Goal: Navigation & Orientation: Find specific page/section

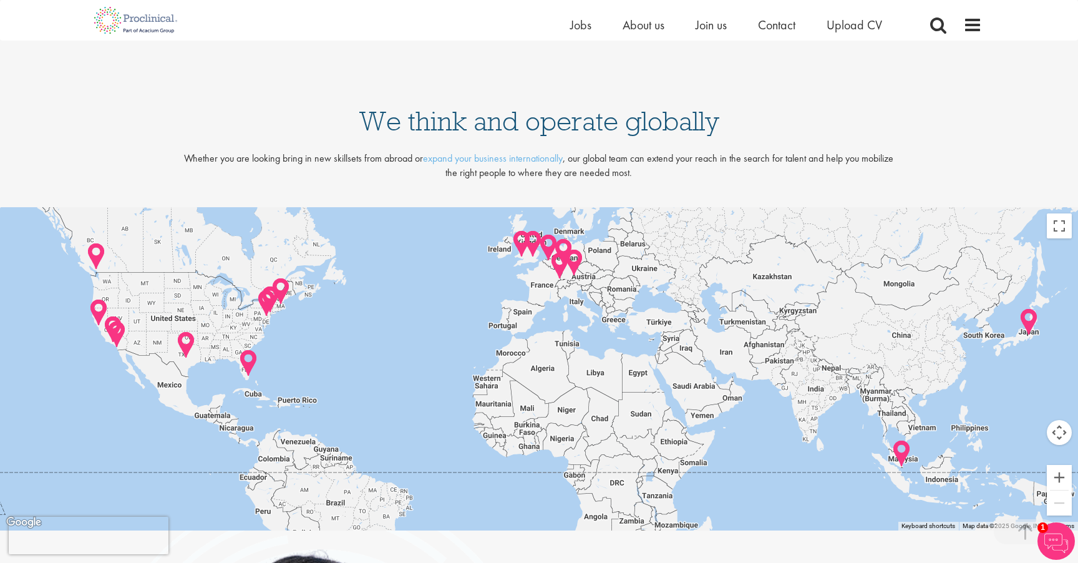
scroll to position [2598, 0]
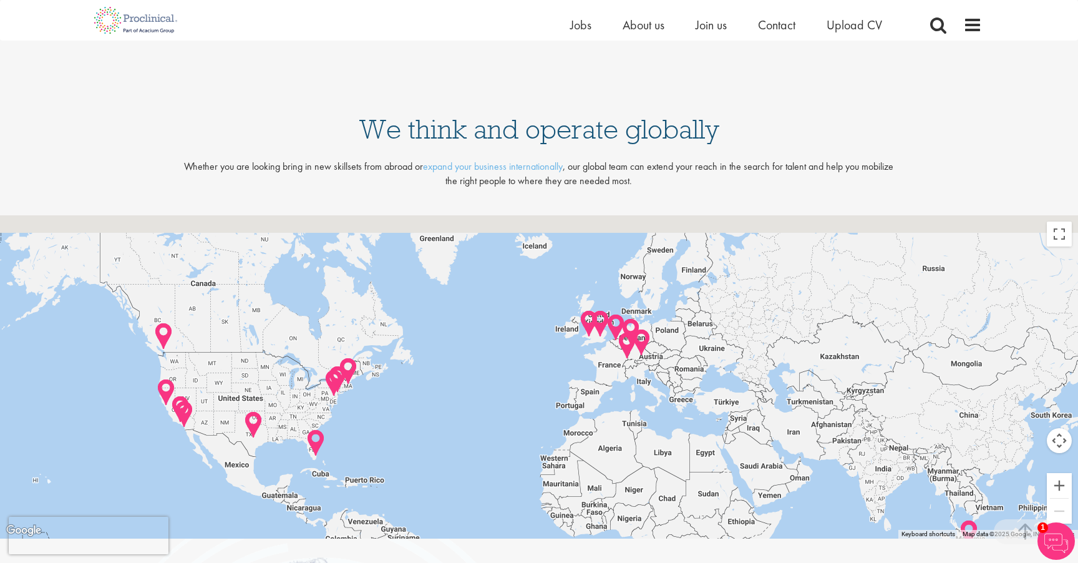
drag, startPoint x: 767, startPoint y: 339, endPoint x: 860, endPoint y: 448, distance: 143.8
click at [860, 448] on div at bounding box center [539, 376] width 1078 height 323
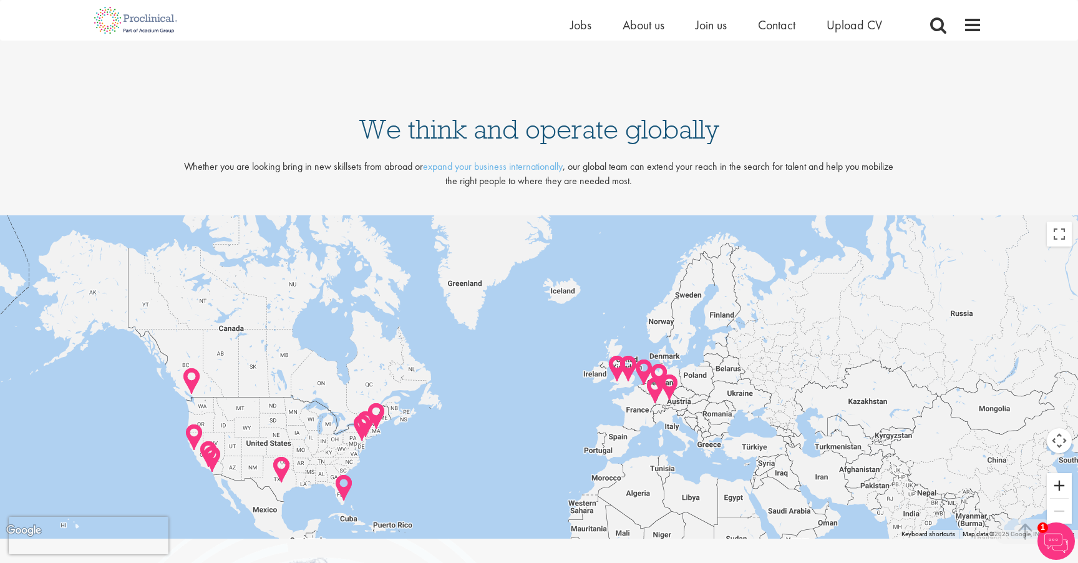
click at [1062, 489] on button "Zoom in" at bounding box center [1059, 485] width 25 height 25
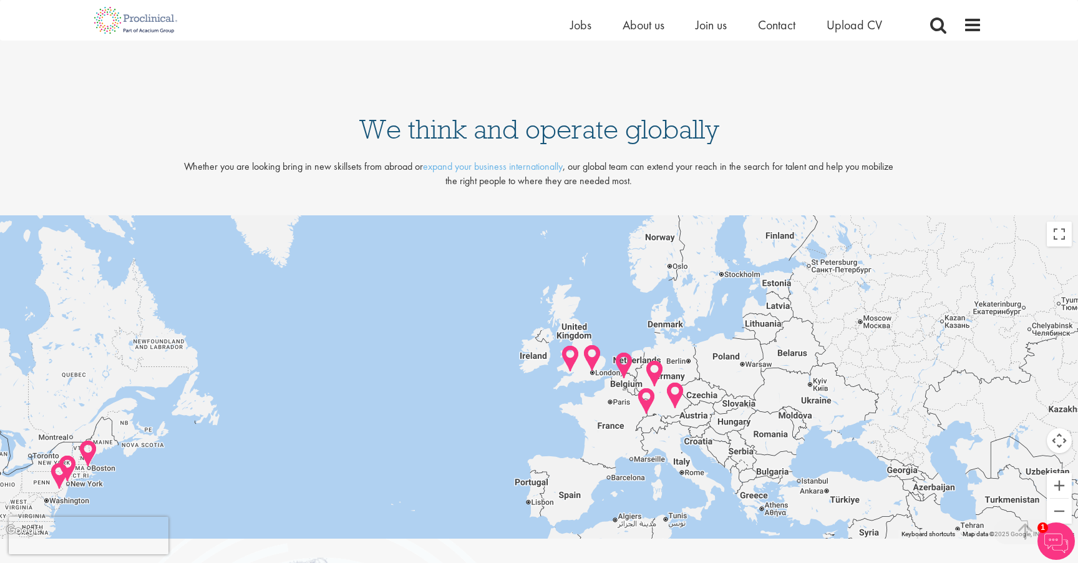
drag, startPoint x: 962, startPoint y: 451, endPoint x: 854, endPoint y: 434, distance: 109.8
click at [854, 433] on div at bounding box center [539, 376] width 1078 height 323
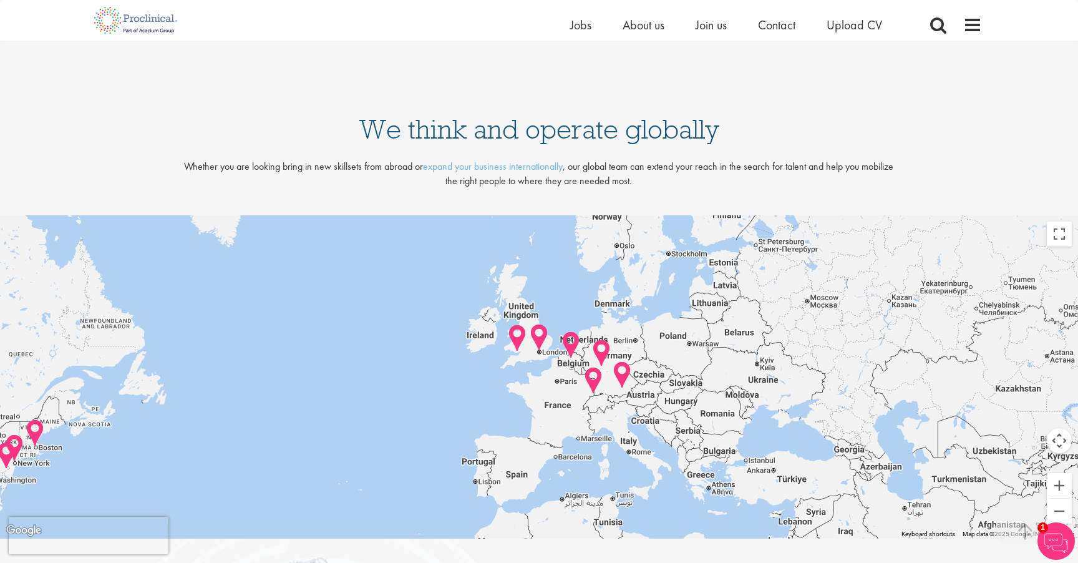
drag, startPoint x: 899, startPoint y: 453, endPoint x: 845, endPoint y: 433, distance: 57.8
click at [845, 433] on div at bounding box center [539, 376] width 1078 height 323
click at [1053, 485] on button "Zoom in" at bounding box center [1059, 485] width 25 height 25
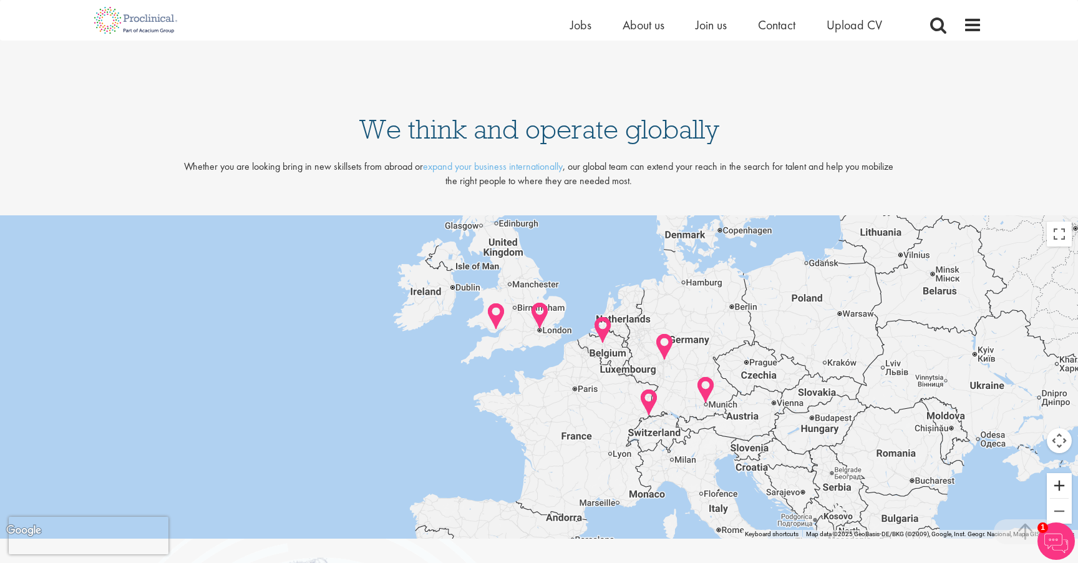
click at [1053, 485] on button "Zoom in" at bounding box center [1059, 485] width 25 height 25
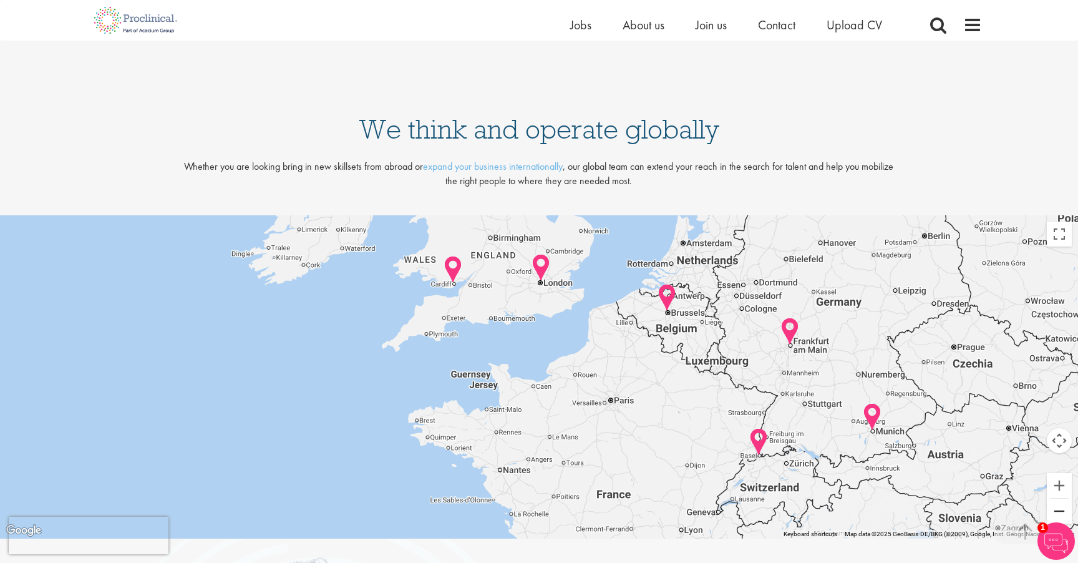
click at [1058, 511] on button "Zoom out" at bounding box center [1059, 510] width 25 height 25
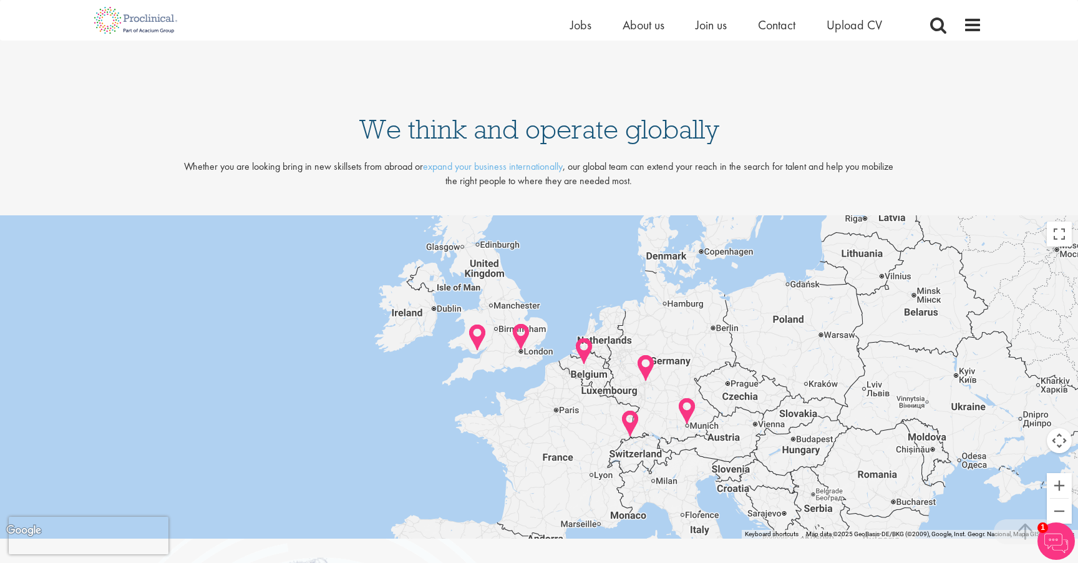
drag, startPoint x: 553, startPoint y: 325, endPoint x: 535, endPoint y: 349, distance: 30.2
click at [535, 349] on div at bounding box center [539, 376] width 1078 height 323
click at [522, 340] on img at bounding box center [520, 336] width 19 height 29
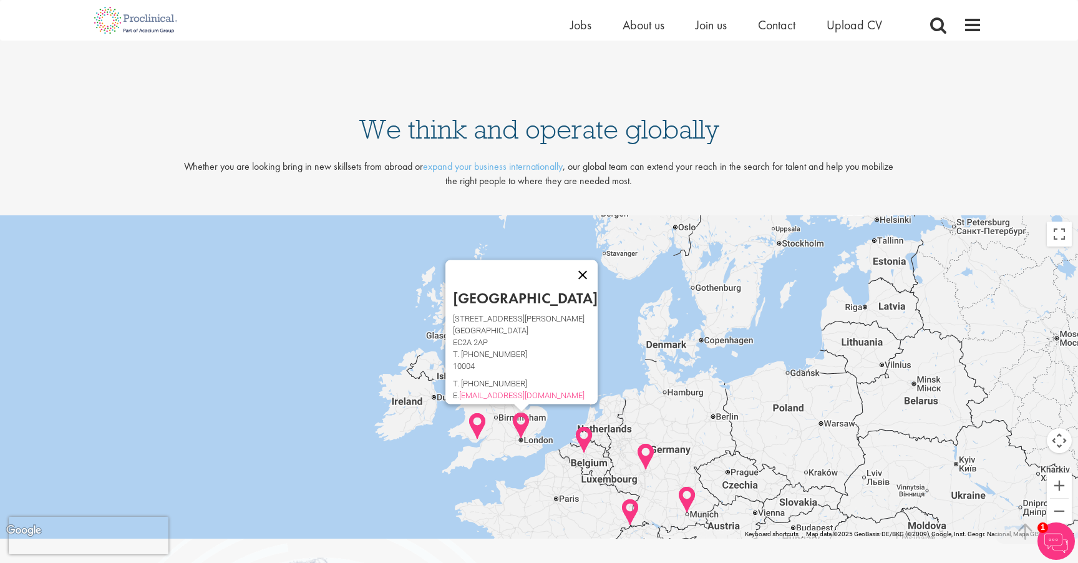
click at [568, 266] on button "Close" at bounding box center [583, 275] width 30 height 30
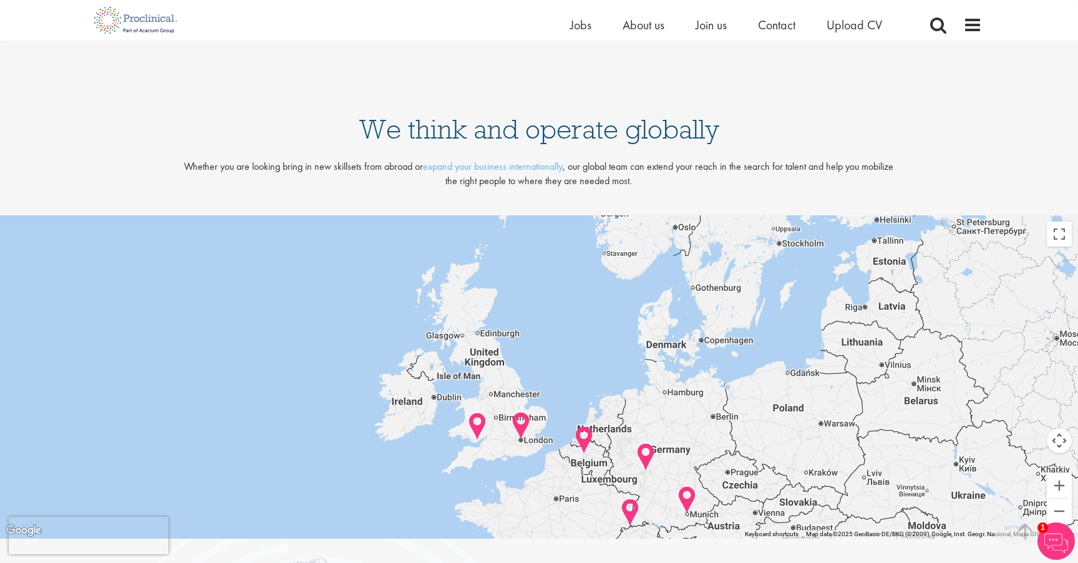
click at [475, 425] on img at bounding box center [477, 426] width 19 height 29
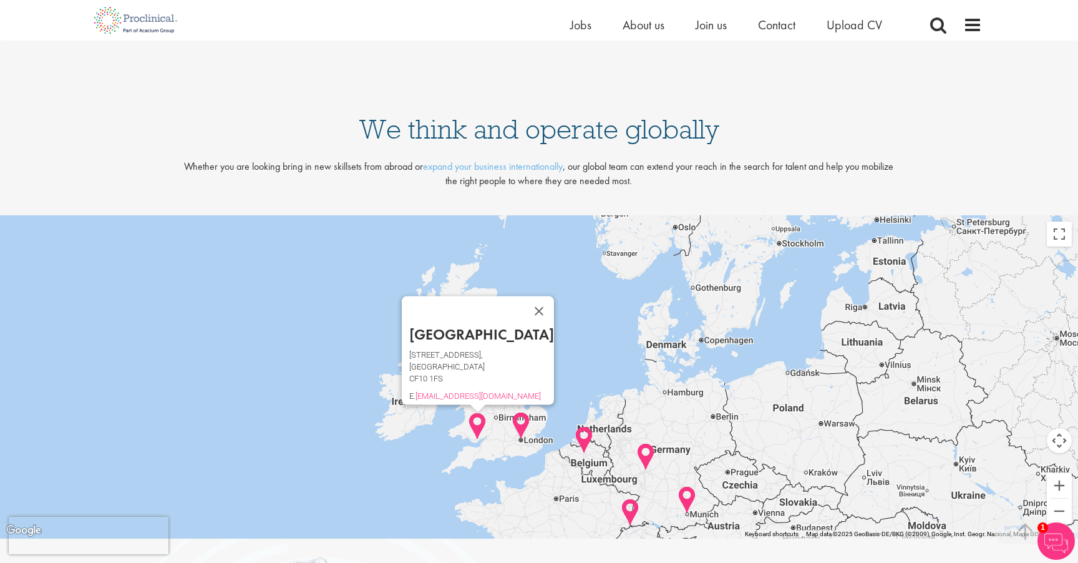
click at [586, 433] on img at bounding box center [583, 439] width 19 height 29
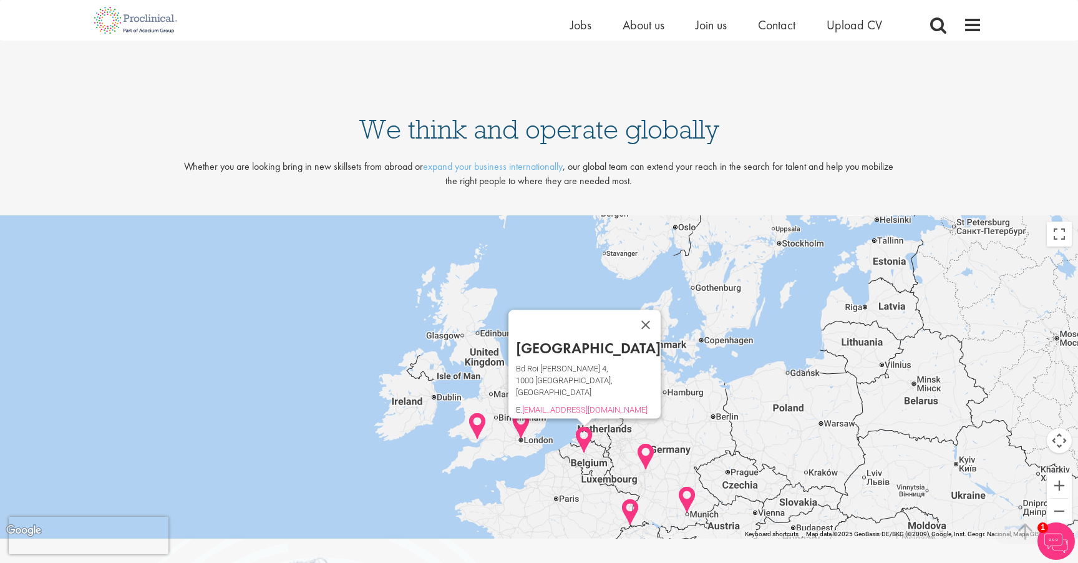
click at [646, 460] on img at bounding box center [645, 456] width 19 height 29
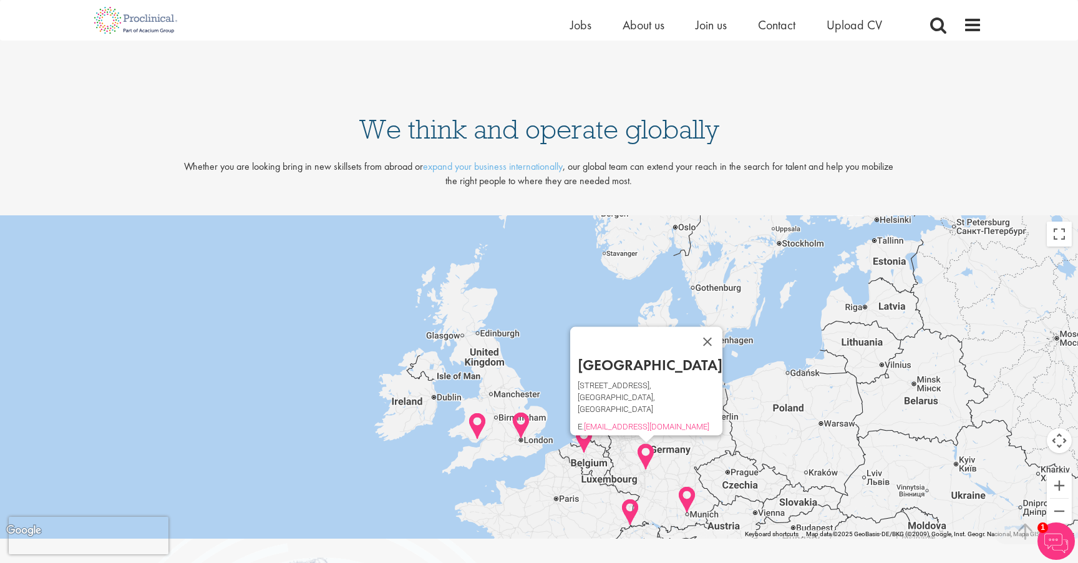
click at [630, 506] on img at bounding box center [630, 512] width 19 height 29
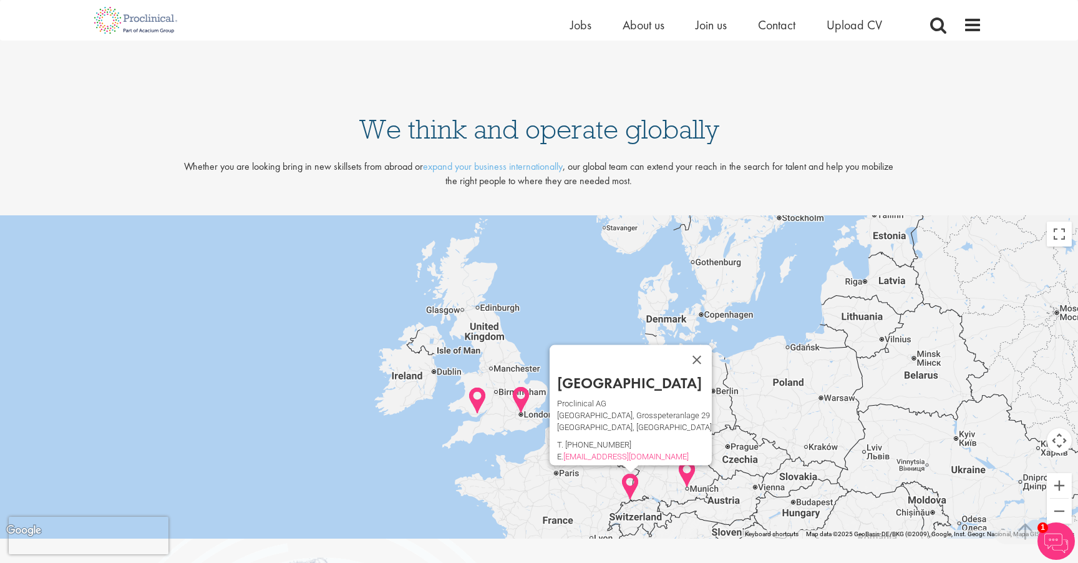
click at [684, 480] on img at bounding box center [686, 474] width 19 height 29
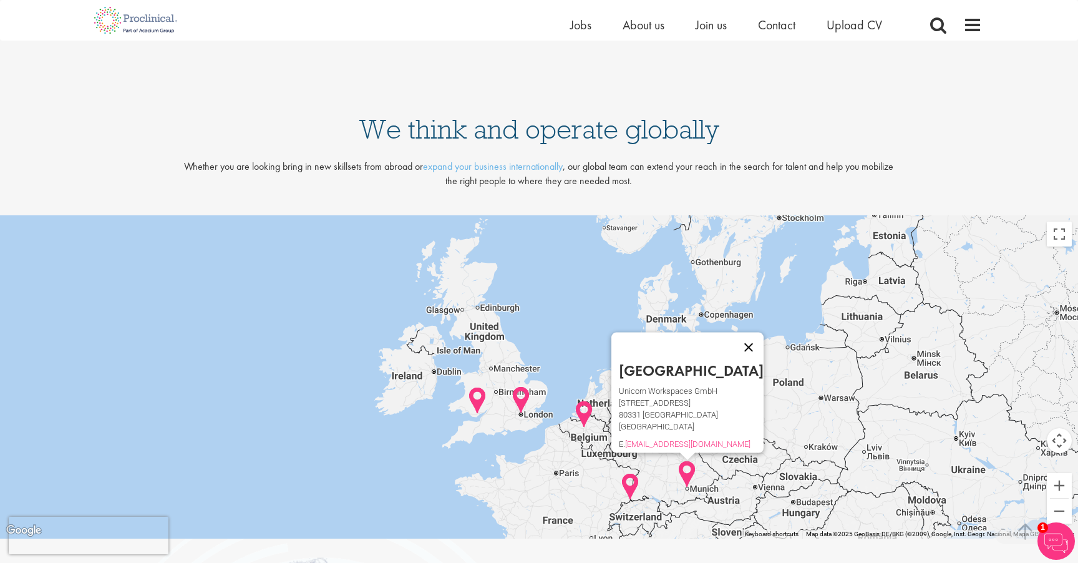
click at [734, 339] on button "Close" at bounding box center [749, 347] width 30 height 30
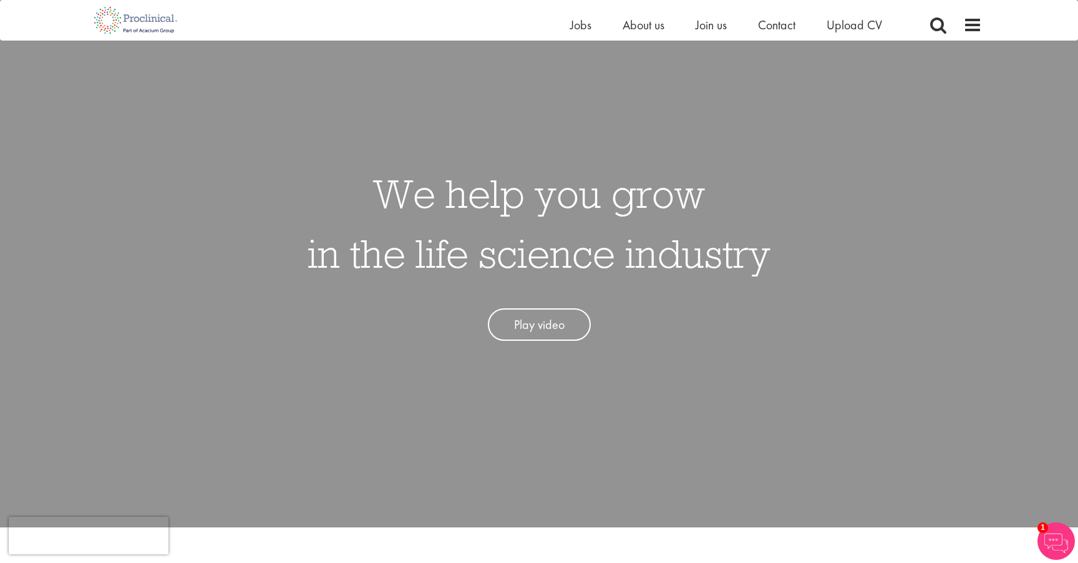
scroll to position [0, 0]
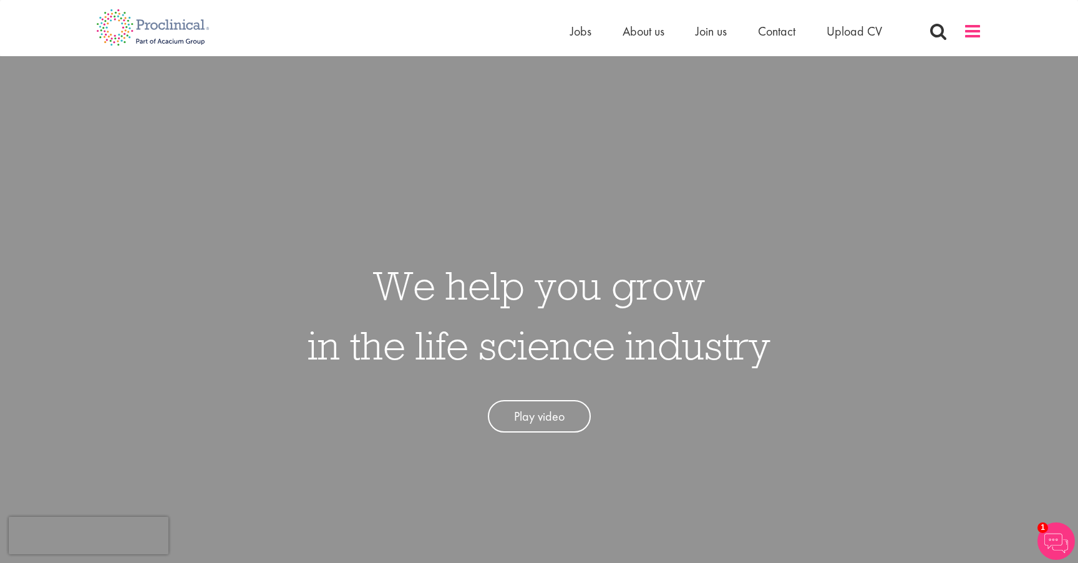
click at [971, 37] on span at bounding box center [972, 31] width 19 height 19
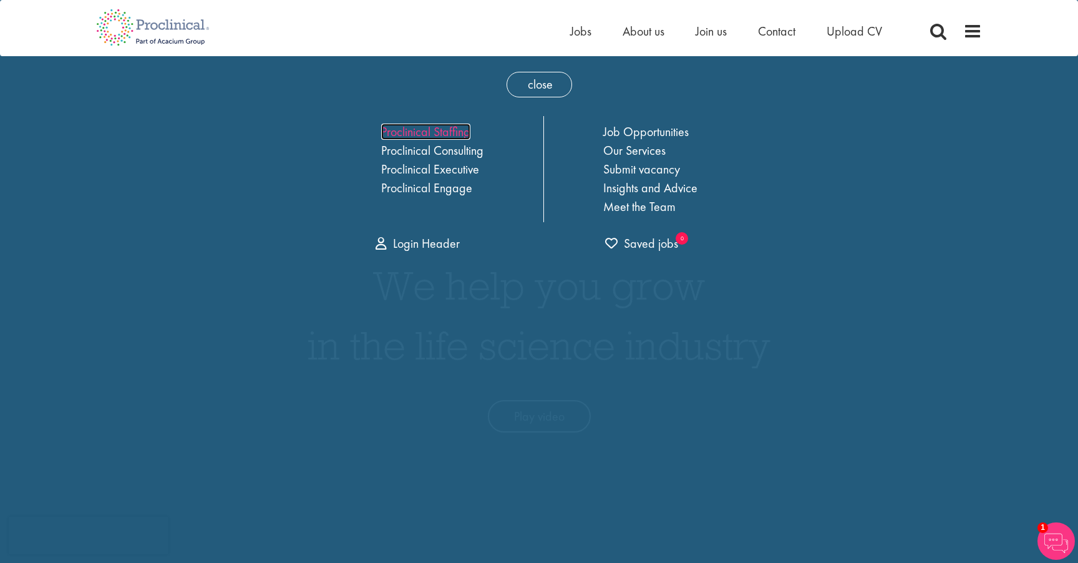
click at [440, 134] on link "Proclinical Staffing" at bounding box center [425, 132] width 89 height 16
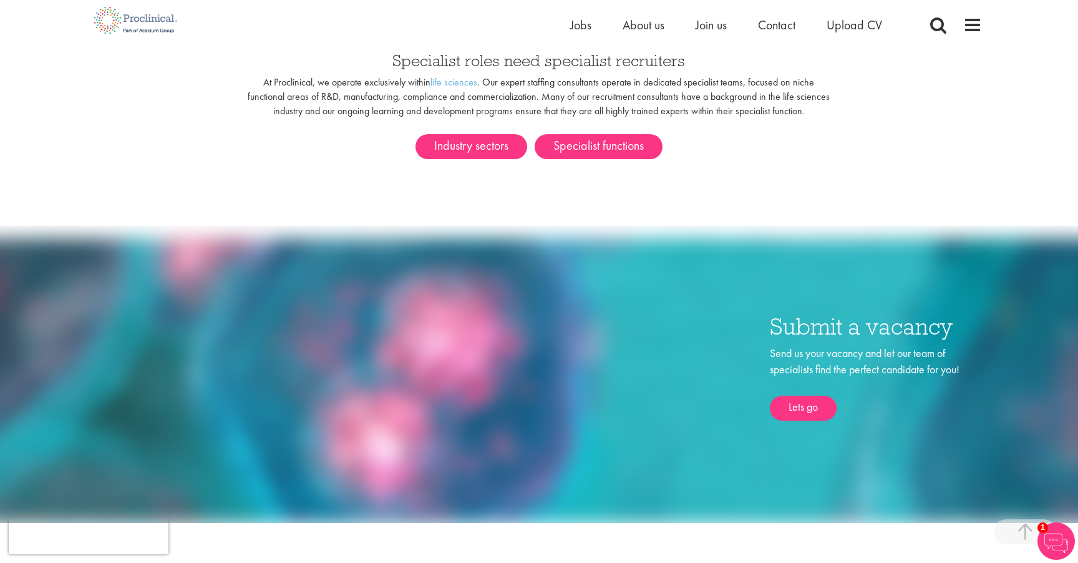
scroll to position [714, 0]
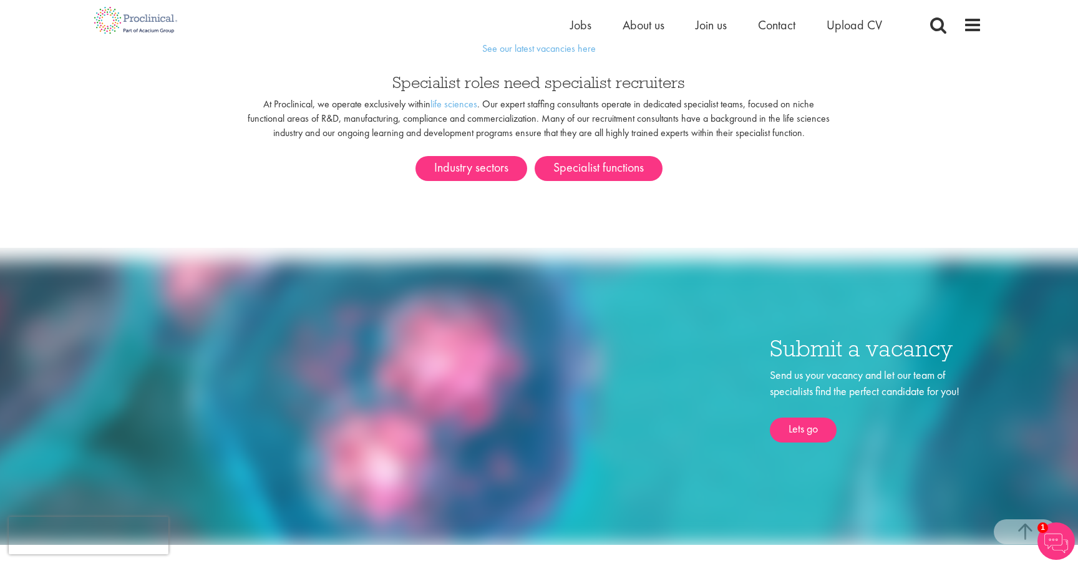
click at [888, 229] on div "In this section Industries Functions Recruitment Solutions Managed Services Sub…" at bounding box center [539, 251] width 1078 height 1931
click at [541, 227] on div "In this section Industries Functions Recruitment Solutions Managed Services Sub…" at bounding box center [539, 251] width 1078 height 1931
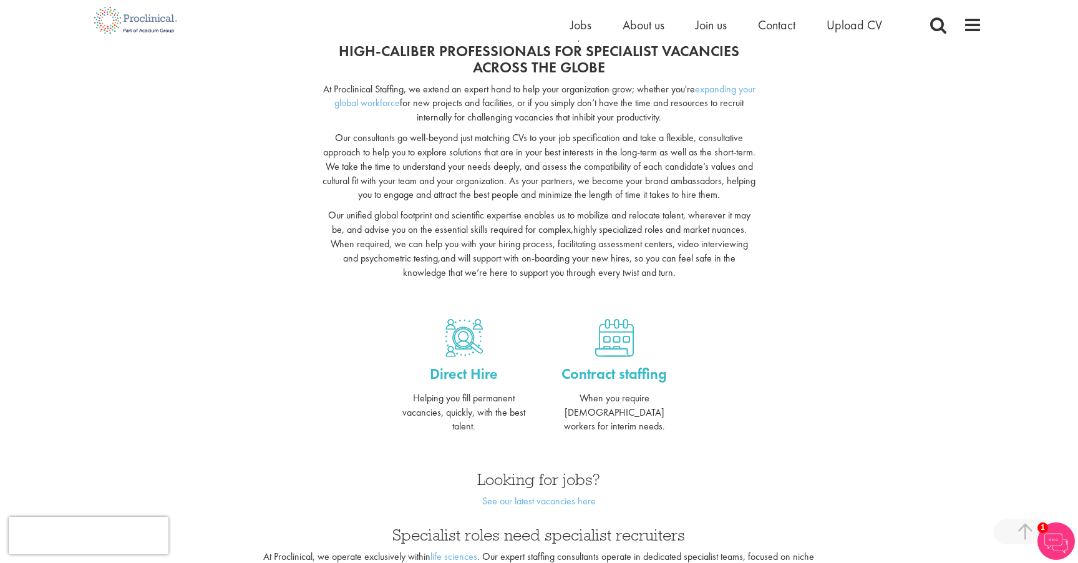
scroll to position [244, 0]
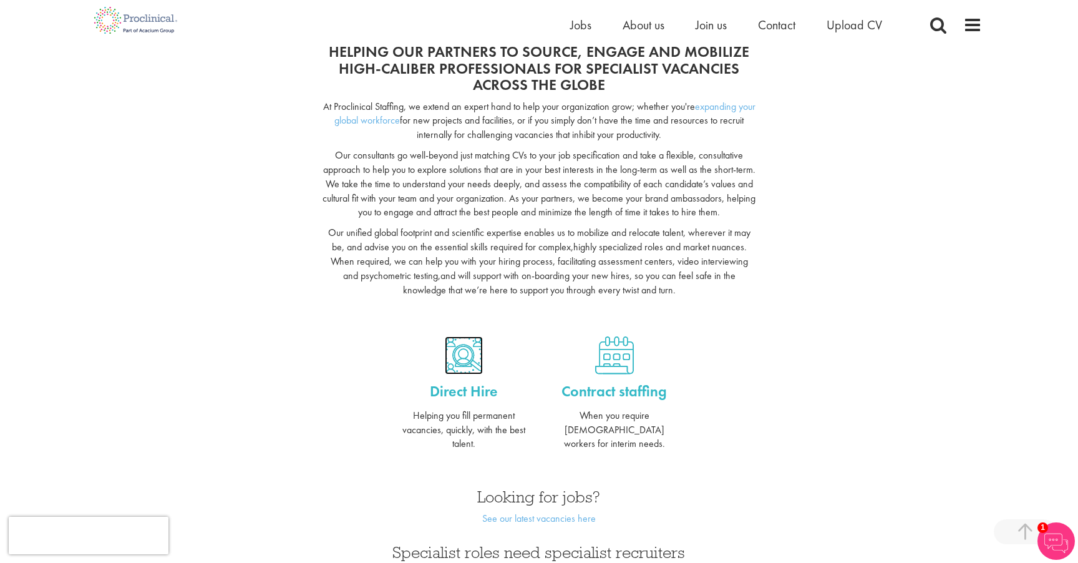
click at [468, 349] on img at bounding box center [464, 355] width 38 height 38
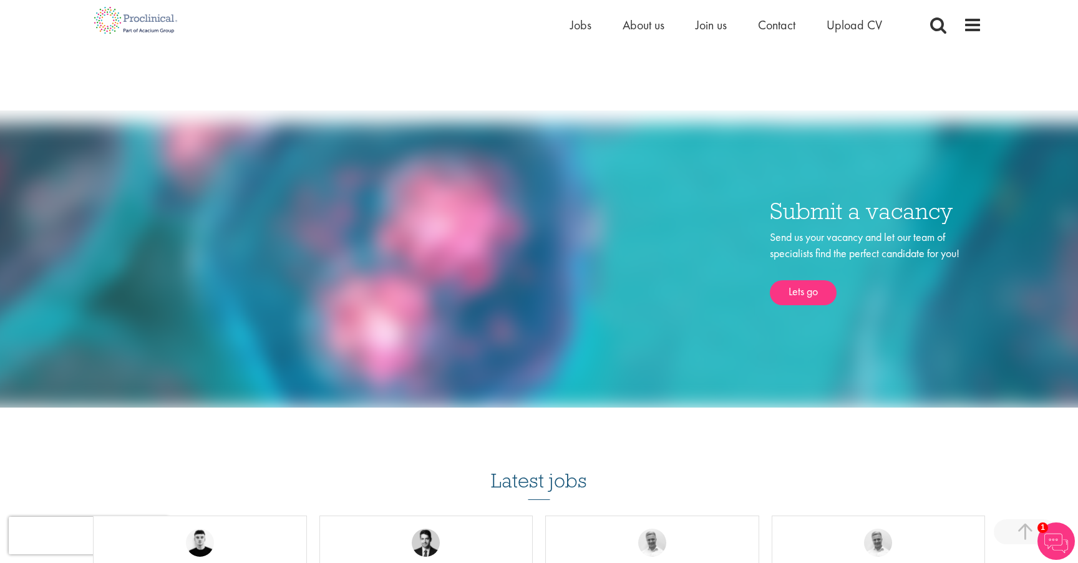
scroll to position [362, 0]
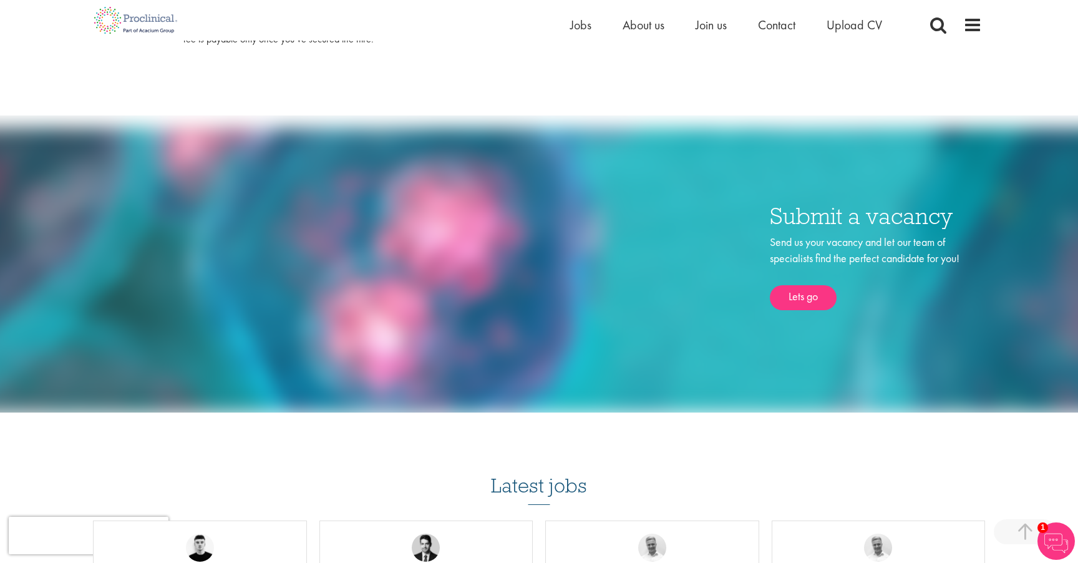
click at [1019, 303] on img at bounding box center [539, 270] width 1198 height 284
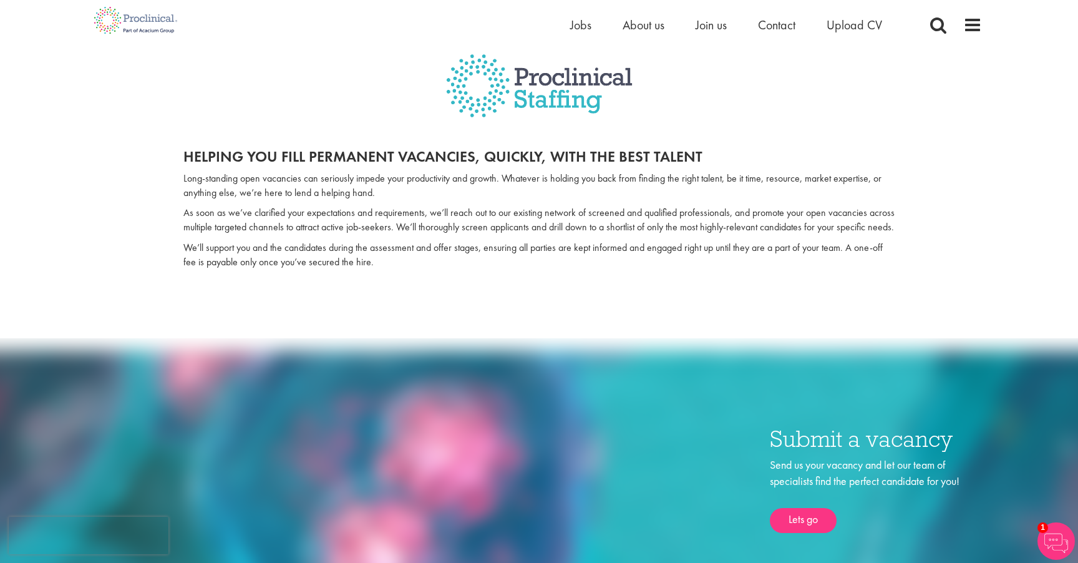
scroll to position [134, 0]
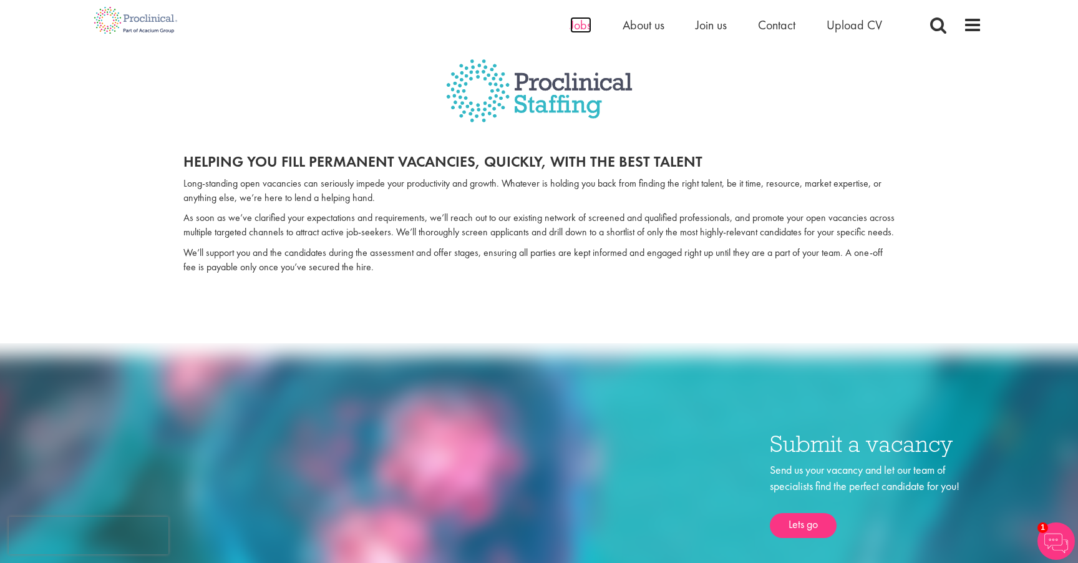
click at [577, 28] on span "Jobs" at bounding box center [580, 25] width 21 height 16
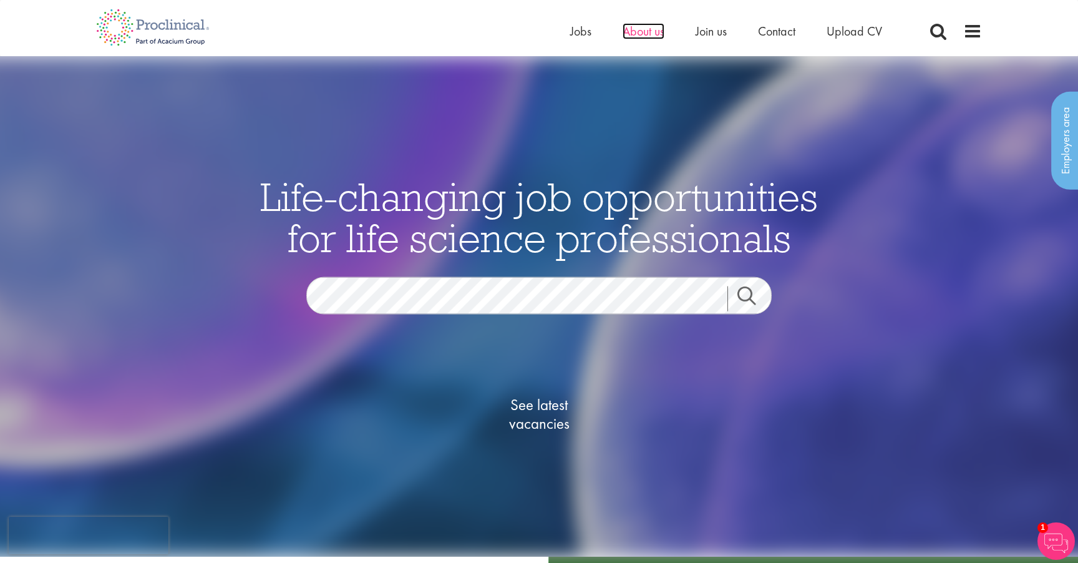
click at [648, 30] on span "About us" at bounding box center [643, 31] width 42 height 16
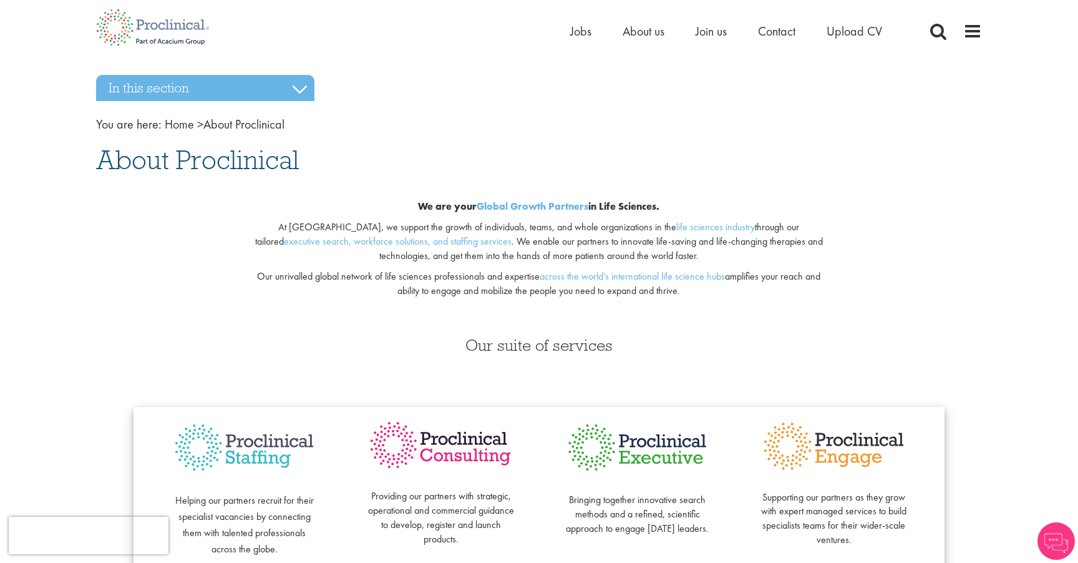
click at [933, 241] on div "We are your Global Growth Partners in Life Sciences. At [GEOGRAPHIC_DATA], we s…" at bounding box center [539, 252] width 904 height 145
click at [175, 37] on img at bounding box center [153, 27] width 132 height 55
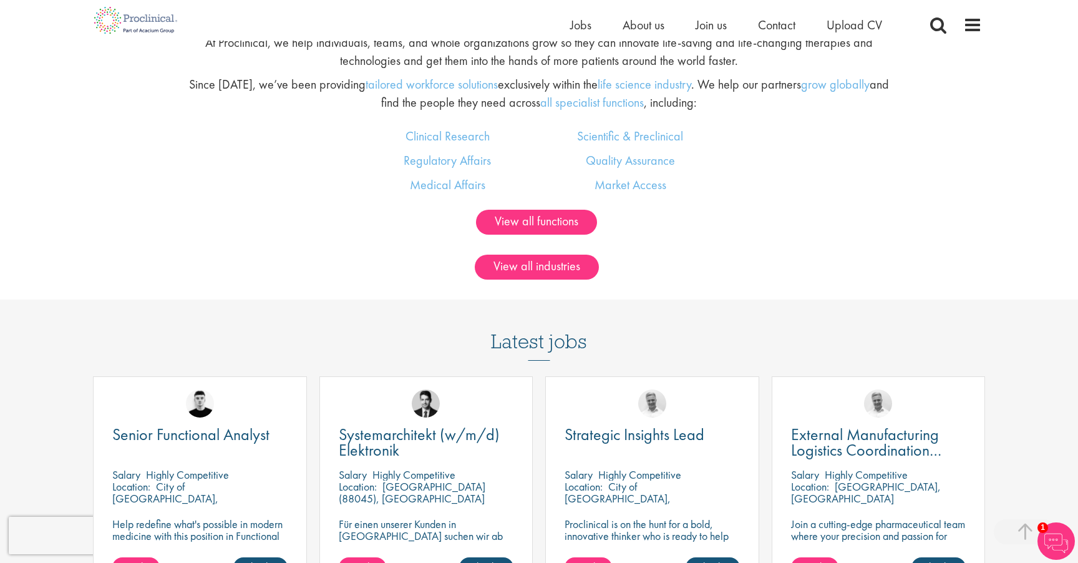
scroll to position [878, 0]
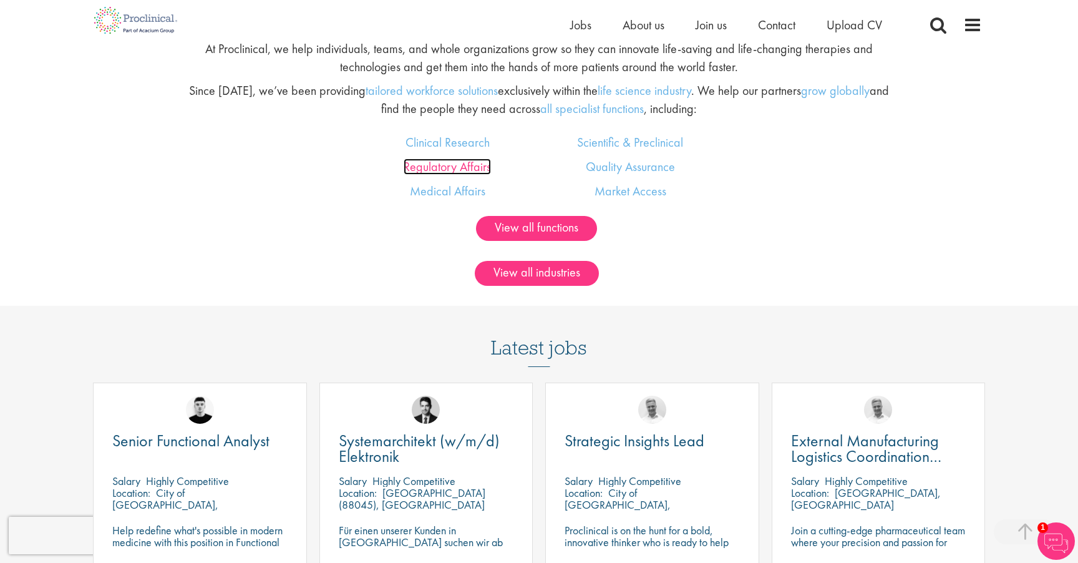
click at [460, 163] on link "Regulatory Affairs" at bounding box center [447, 166] width 87 height 16
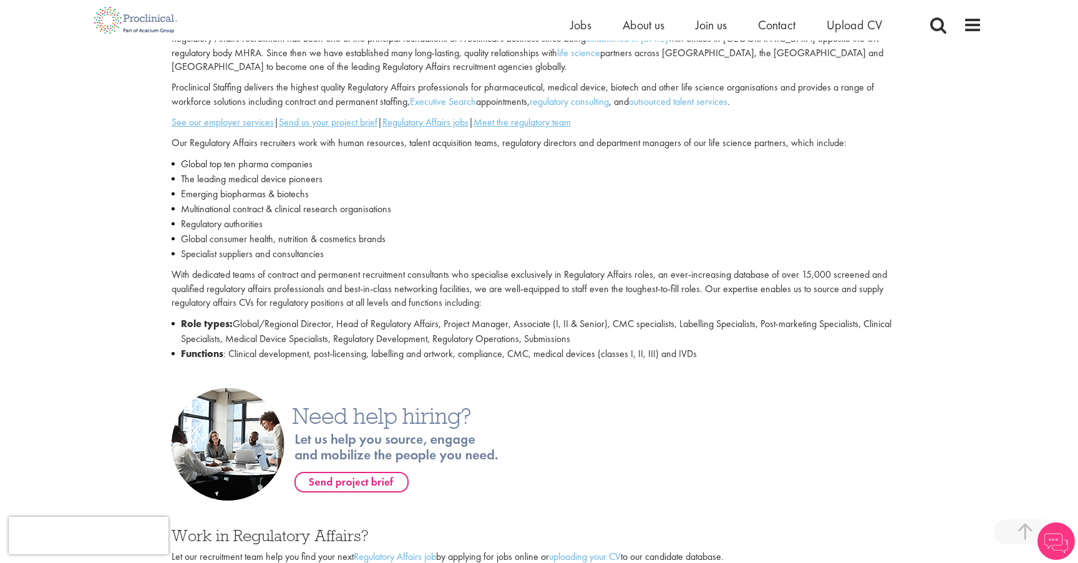
scroll to position [404, 0]
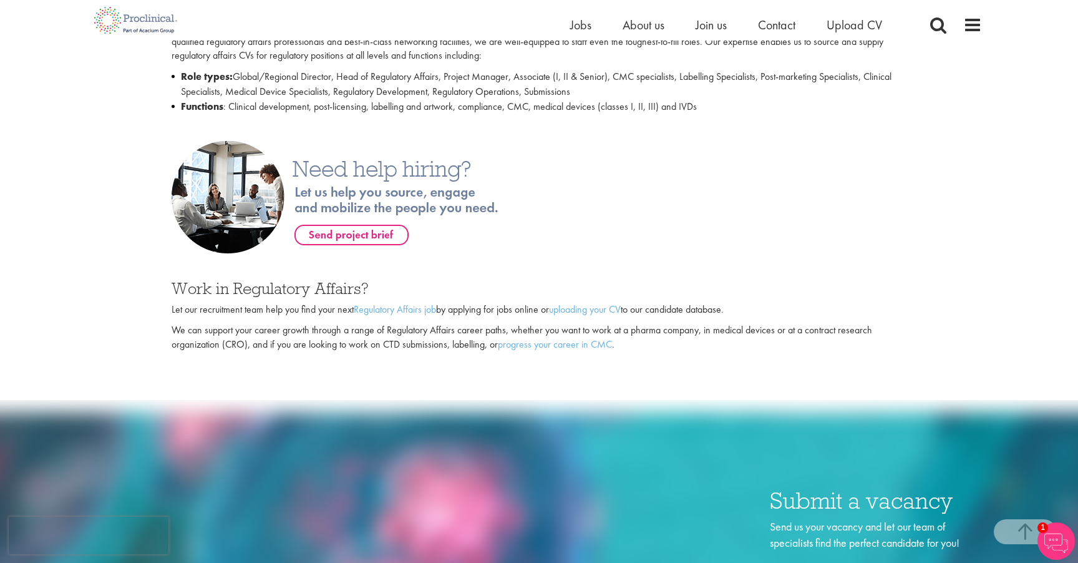
scroll to position [666, 0]
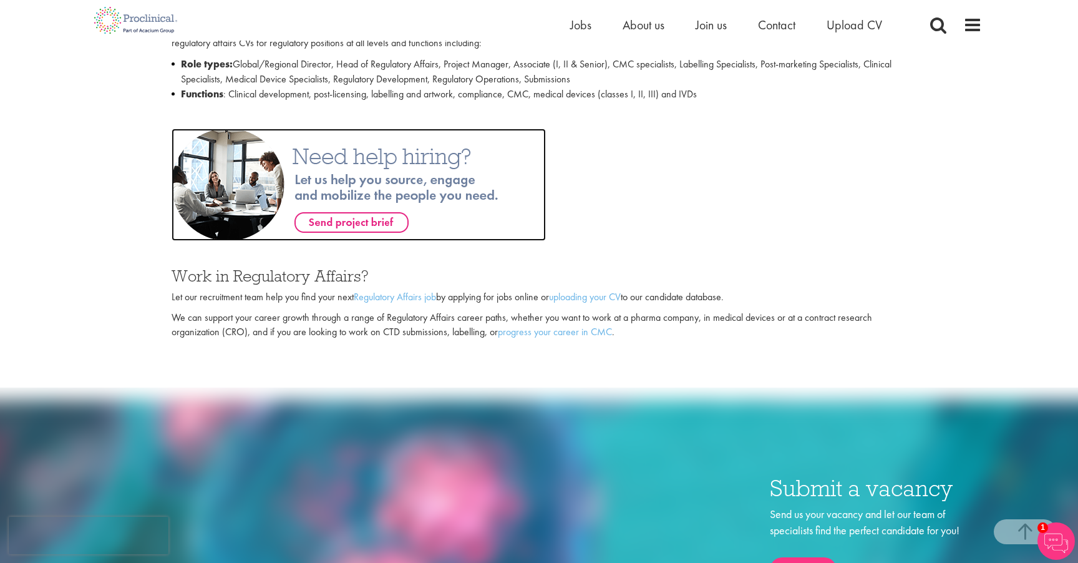
click at [392, 151] on img at bounding box center [359, 184] width 374 height 112
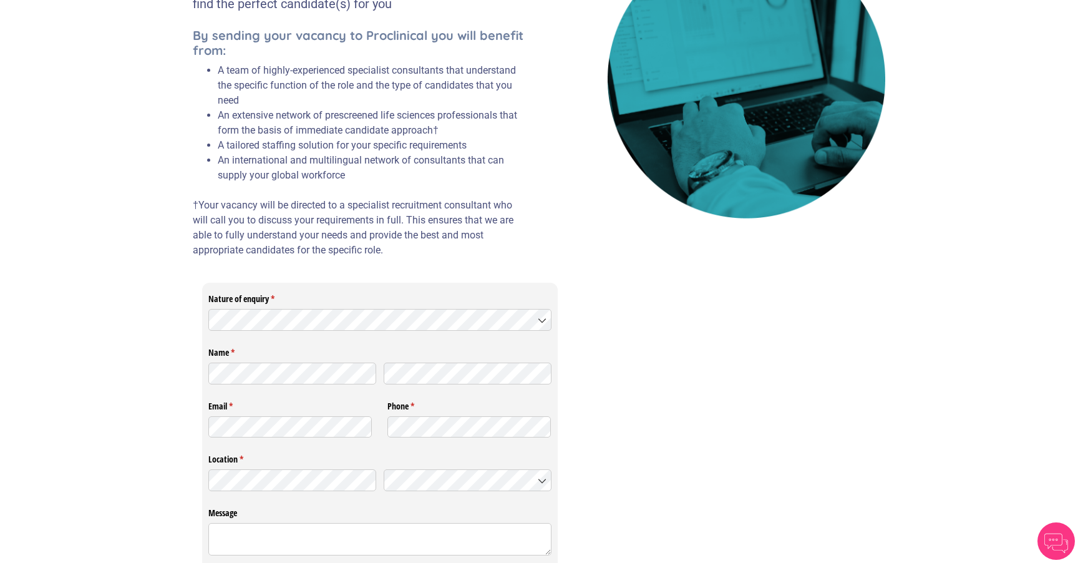
scroll to position [252, 0]
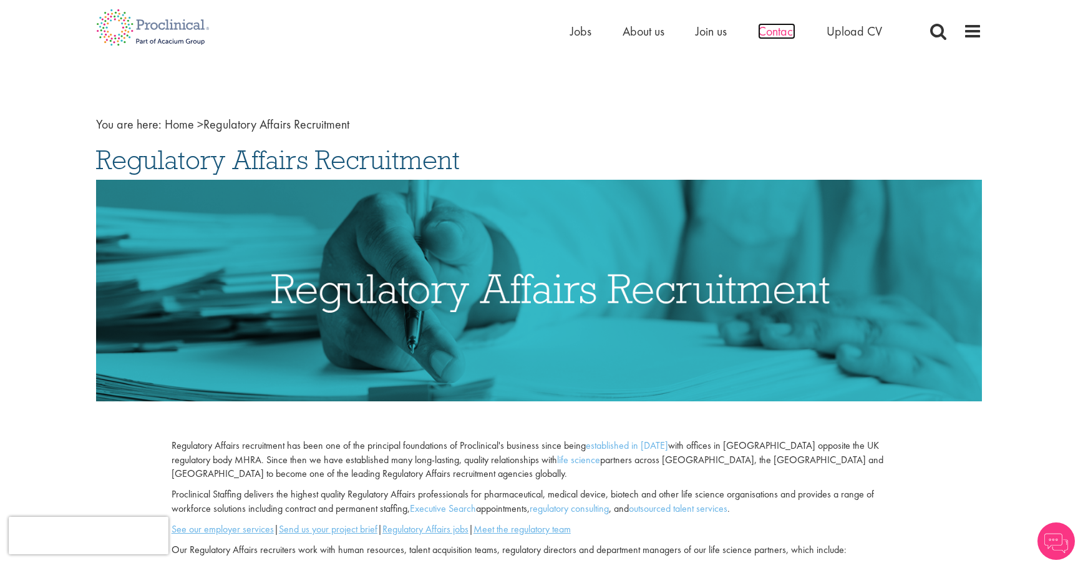
click at [778, 28] on span "Contact" at bounding box center [776, 31] width 37 height 16
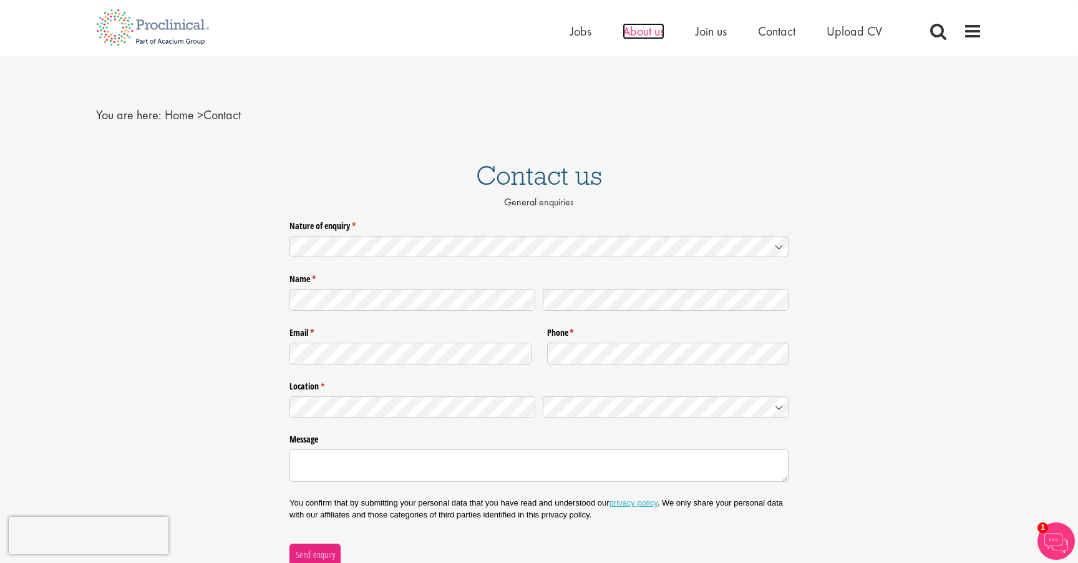
click at [641, 38] on span "About us" at bounding box center [643, 31] width 42 height 16
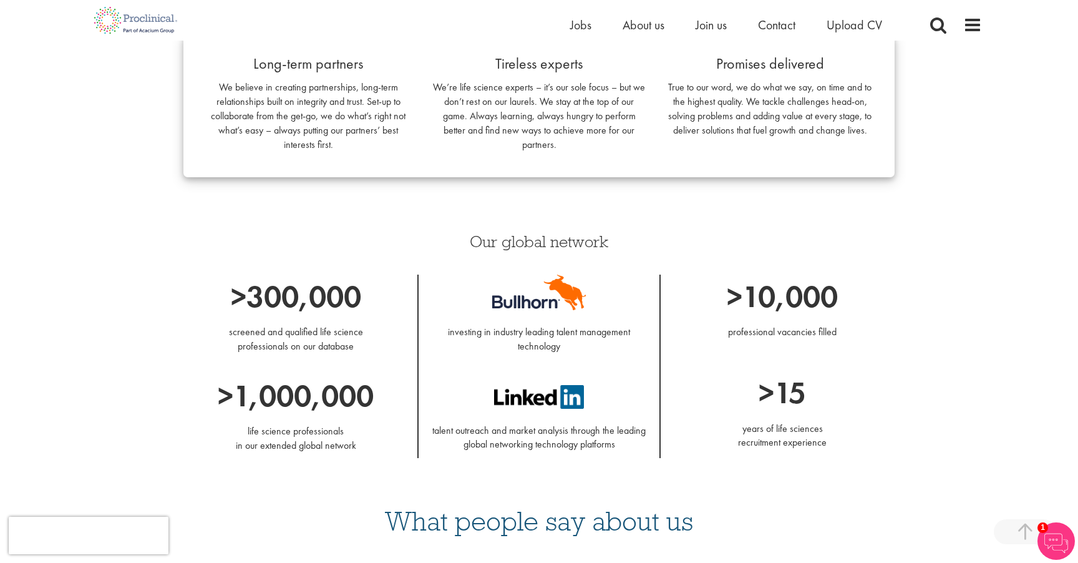
scroll to position [1169, 0]
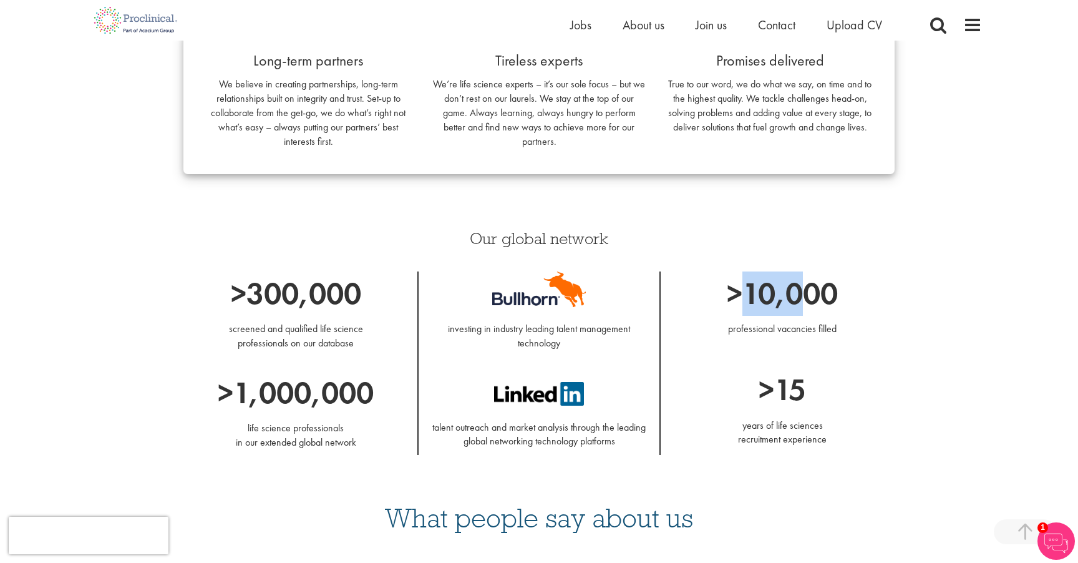
drag, startPoint x: 736, startPoint y: 302, endPoint x: 811, endPoint y: 303, distance: 75.5
click at [810, 304] on p ">10,000" at bounding box center [782, 293] width 225 height 44
click at [811, 303] on p ">10,000" at bounding box center [782, 293] width 225 height 44
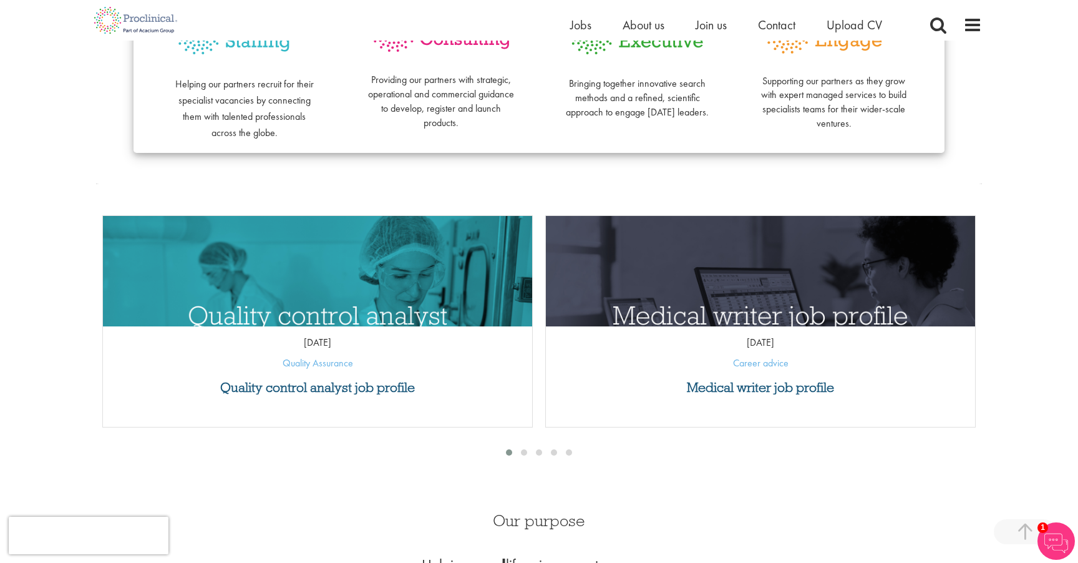
scroll to position [414, 0]
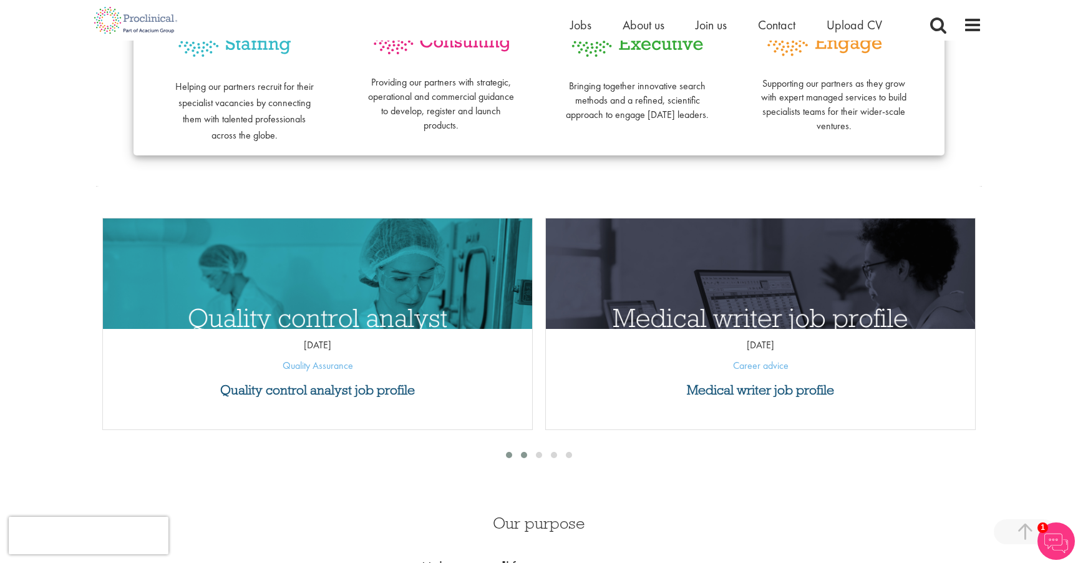
click at [526, 448] on div at bounding box center [523, 454] width 15 height 12
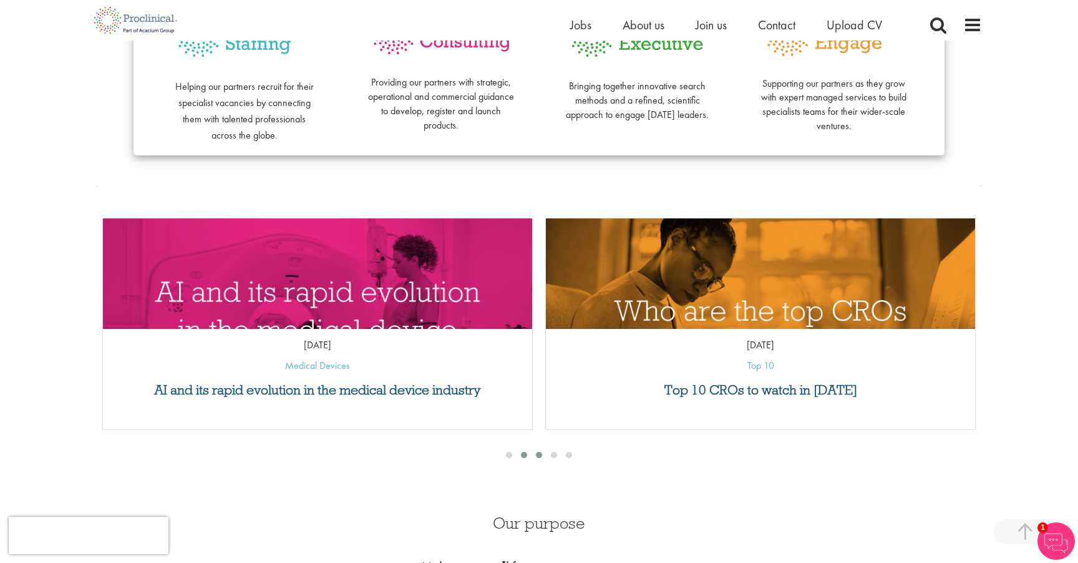
click at [542, 452] on div at bounding box center [538, 454] width 15 height 12
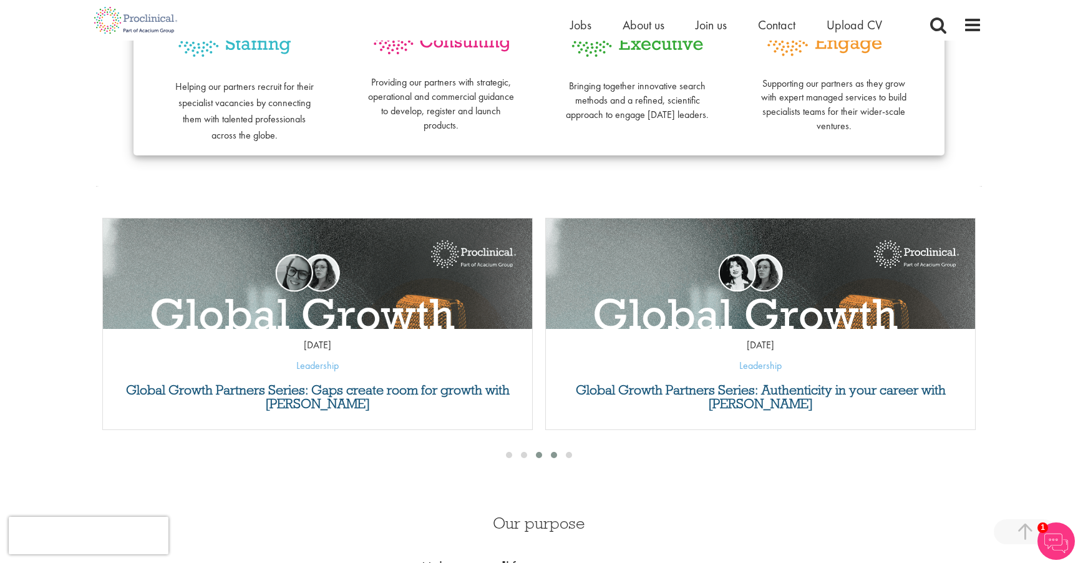
click at [553, 452] on span at bounding box center [554, 455] width 6 height 6
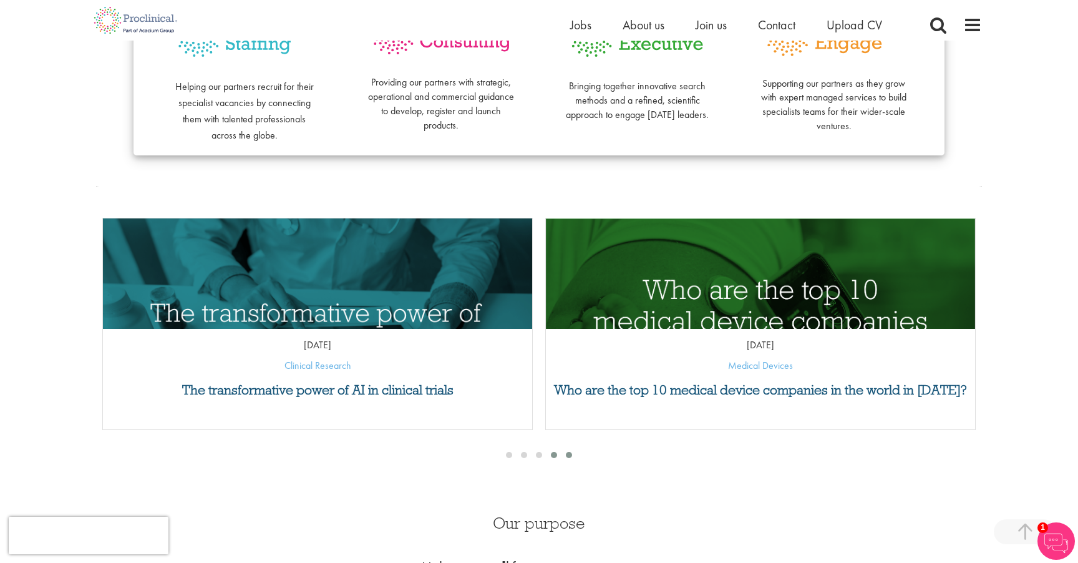
click at [569, 449] on div at bounding box center [568, 454] width 15 height 12
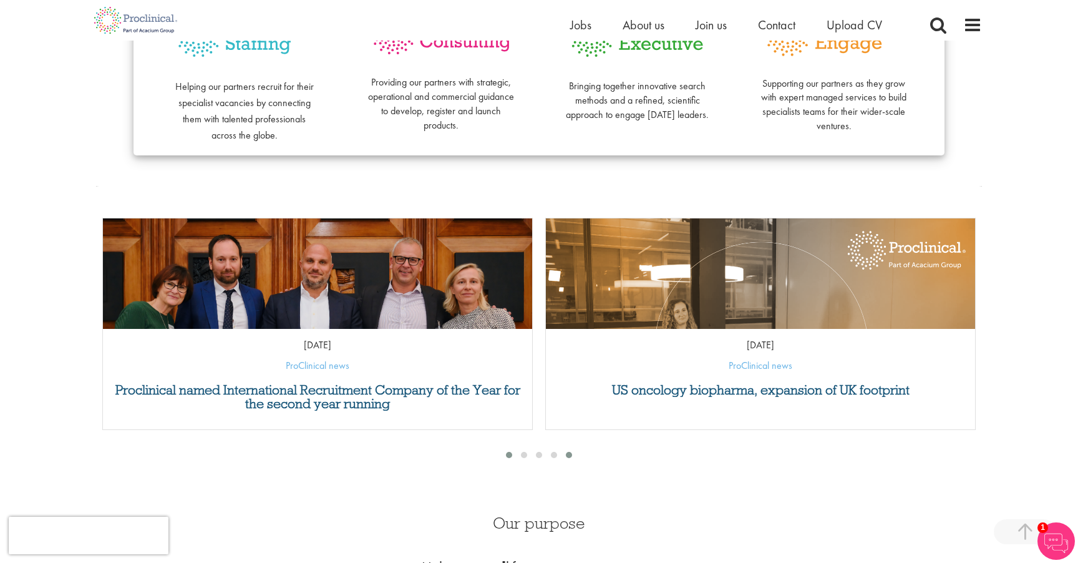
click at [505, 451] on div at bounding box center [508, 454] width 15 height 12
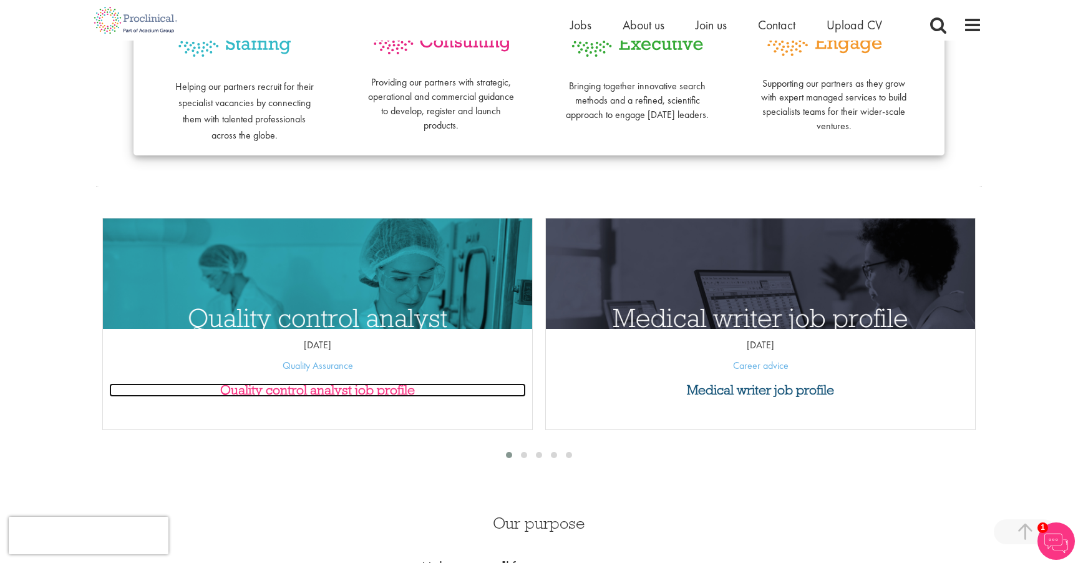
click at [348, 391] on h3 "Quality control analyst job profile" at bounding box center [317, 390] width 417 height 14
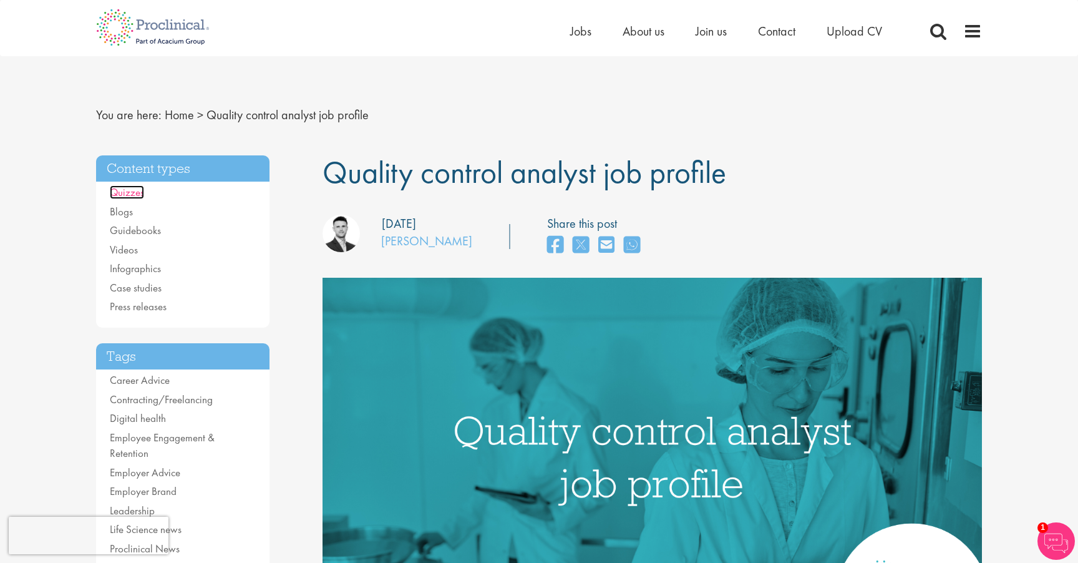
click at [134, 194] on link "Quizzes" at bounding box center [127, 192] width 34 height 14
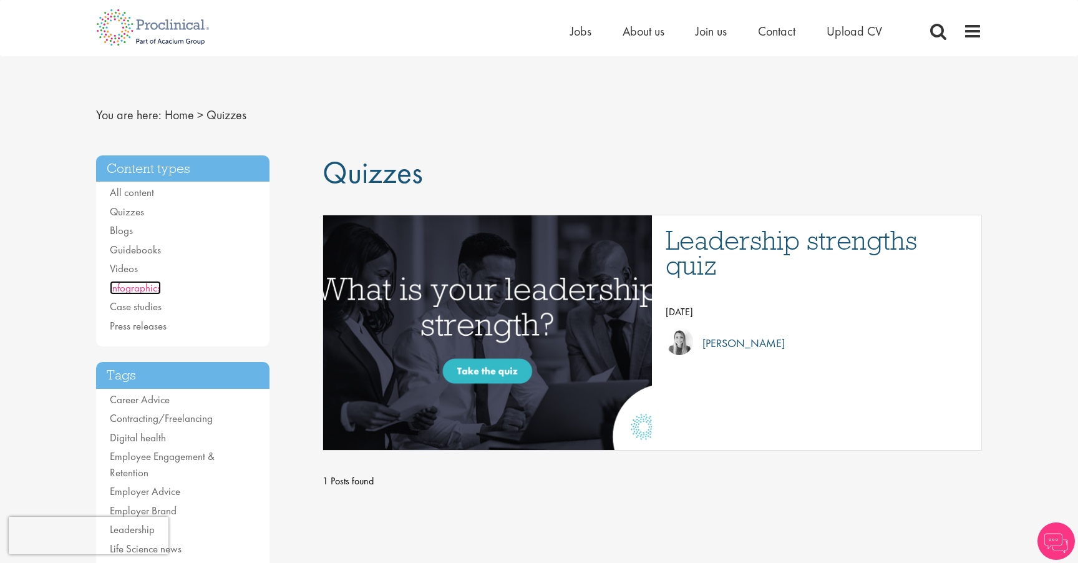
click at [143, 288] on link "Infographics" at bounding box center [135, 288] width 51 height 14
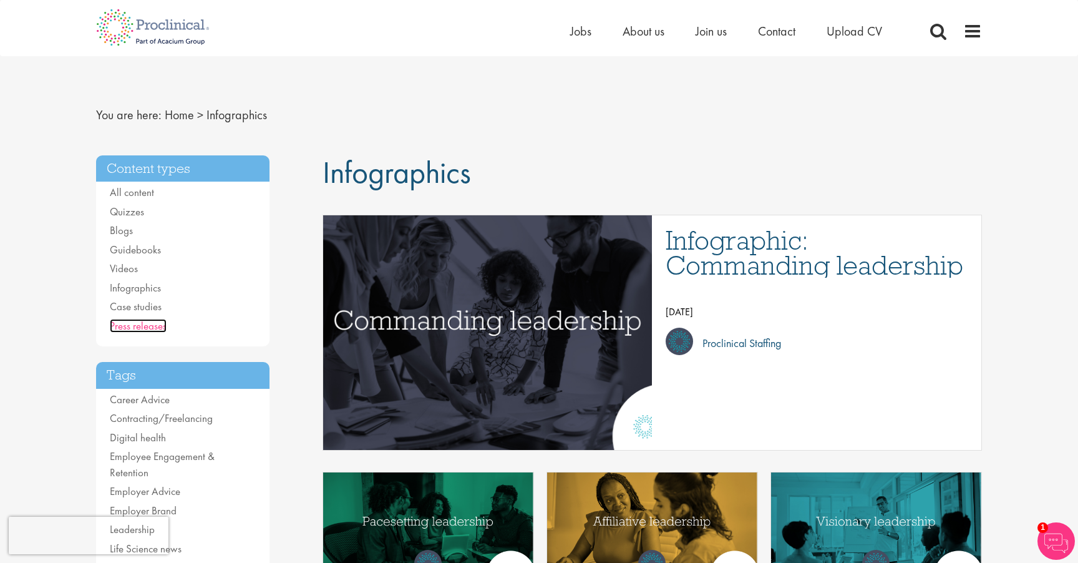
click at [151, 327] on link "Press releases" at bounding box center [138, 326] width 57 height 14
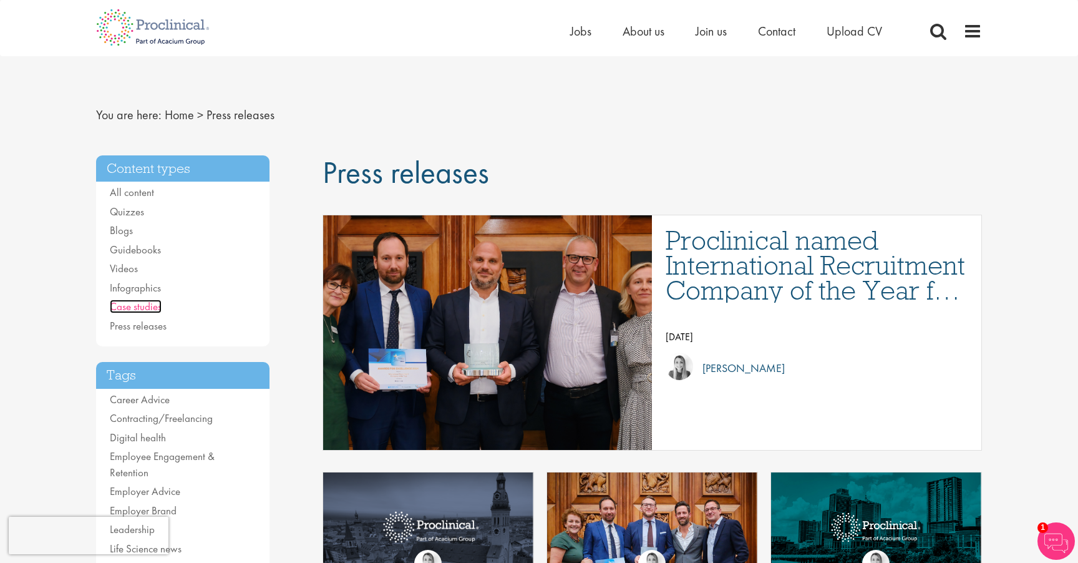
click at [143, 305] on link "Case studies" at bounding box center [136, 306] width 52 height 14
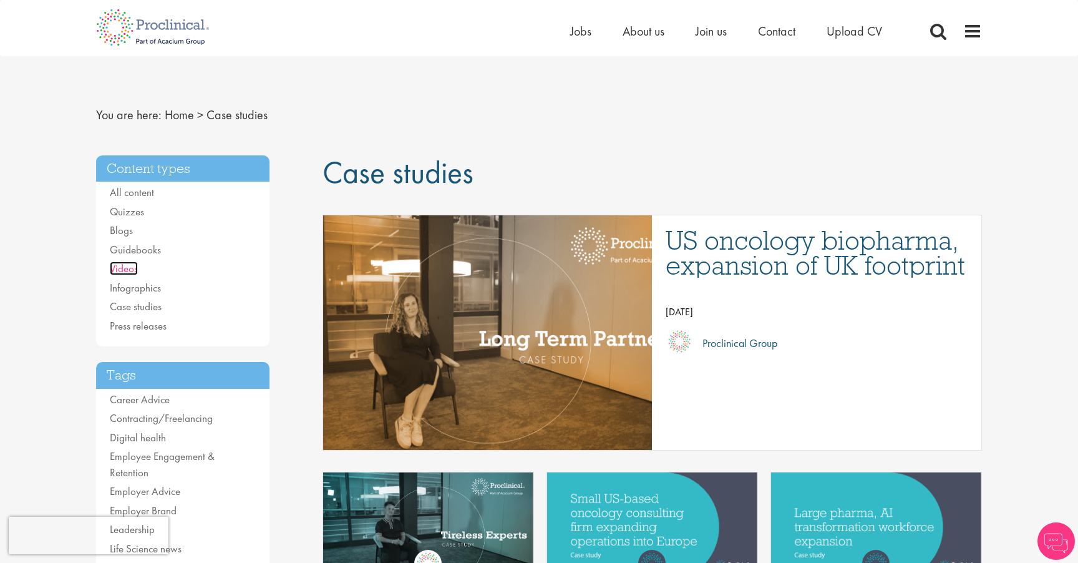
click at [130, 269] on link "Videos" at bounding box center [124, 268] width 28 height 14
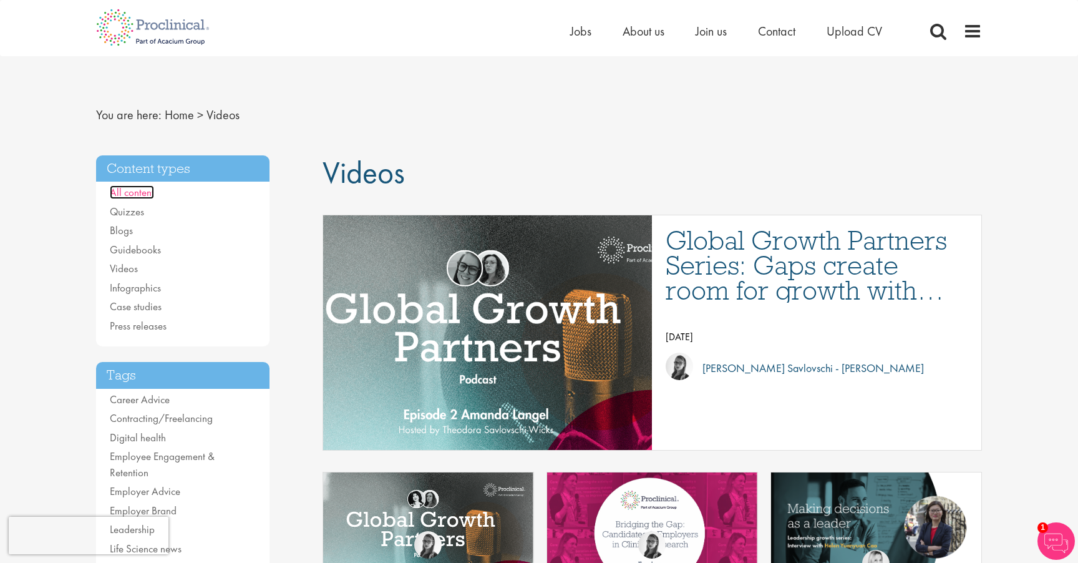
click at [125, 196] on link "All content" at bounding box center [132, 192] width 44 height 14
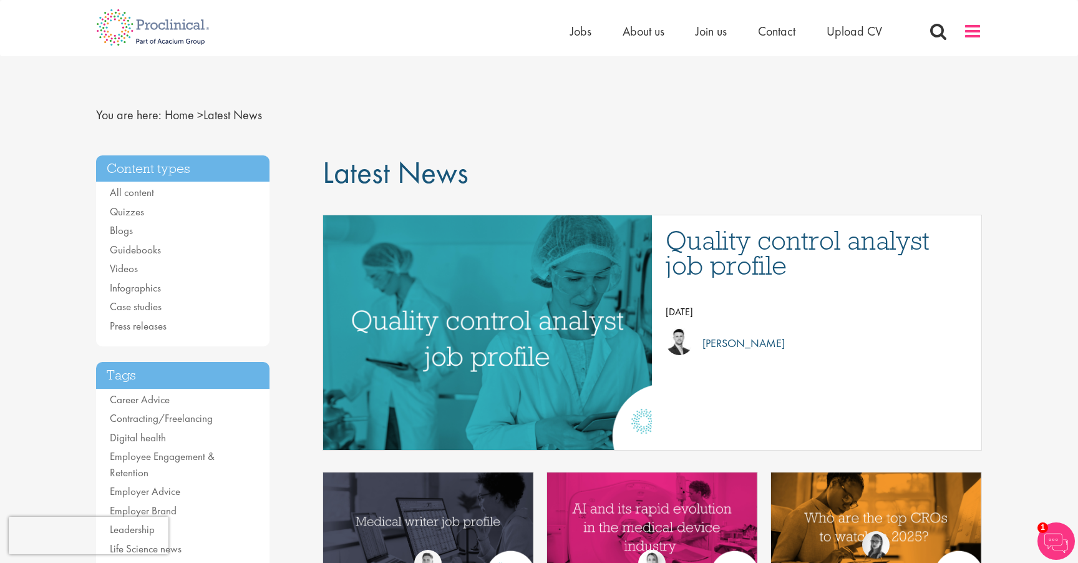
click at [967, 27] on span at bounding box center [972, 31] width 19 height 19
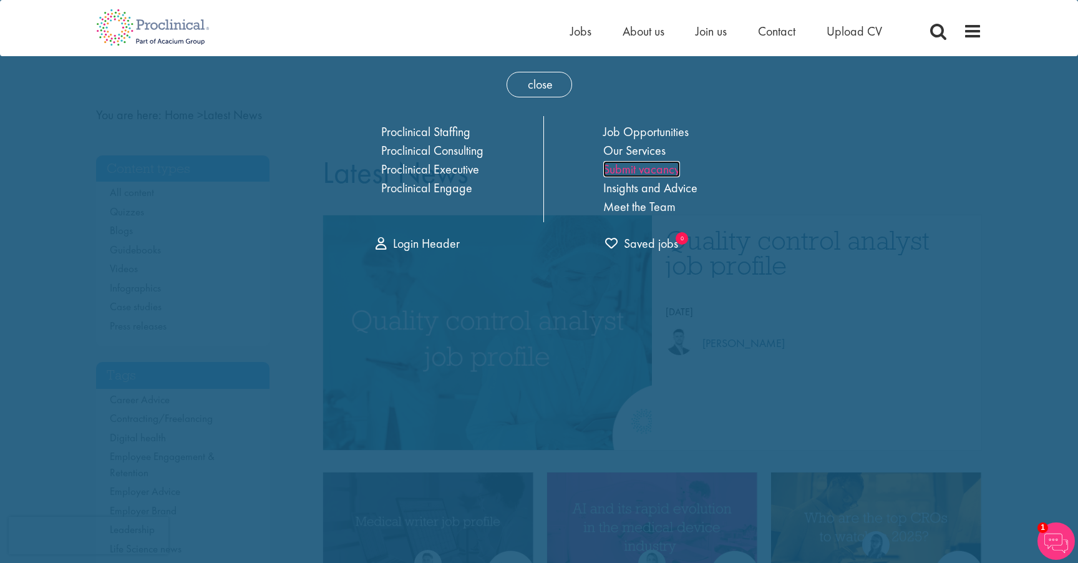
click at [656, 170] on link "Submit vacancy" at bounding box center [641, 169] width 77 height 16
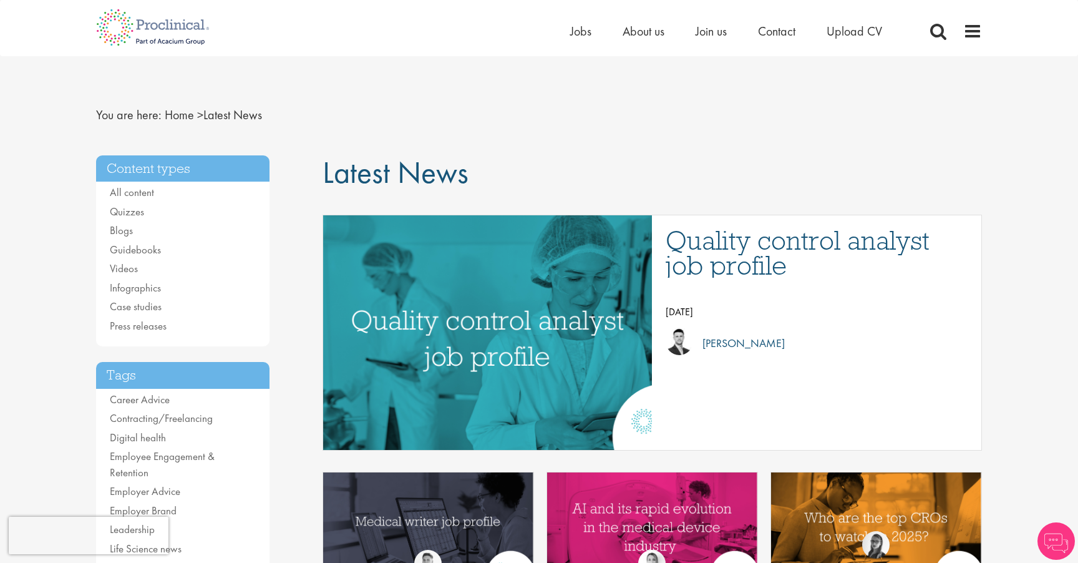
click at [961, 29] on div "Home Jobs About us Join us Contact Upload CV" at bounding box center [776, 34] width 412 height 25
click at [967, 29] on span at bounding box center [972, 31] width 19 height 19
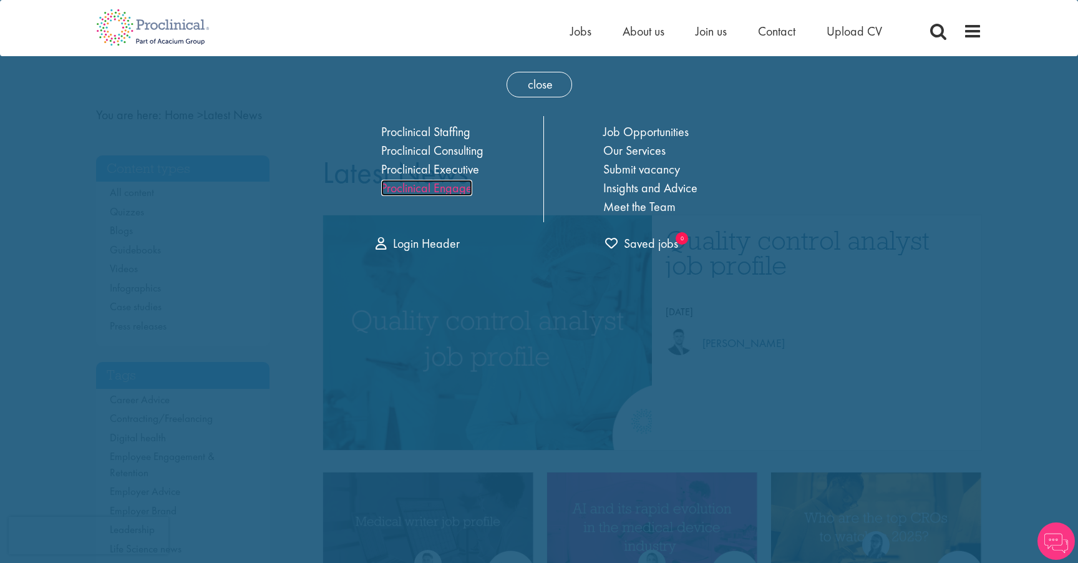
click at [448, 190] on link "Proclinical Engage" at bounding box center [426, 188] width 91 height 16
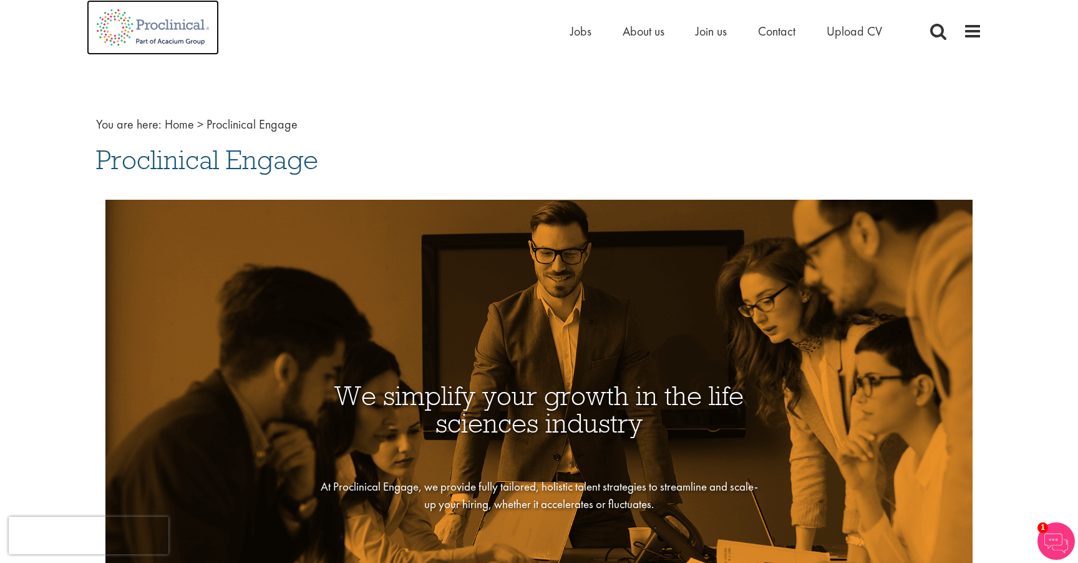
click at [173, 22] on img at bounding box center [153, 27] width 132 height 55
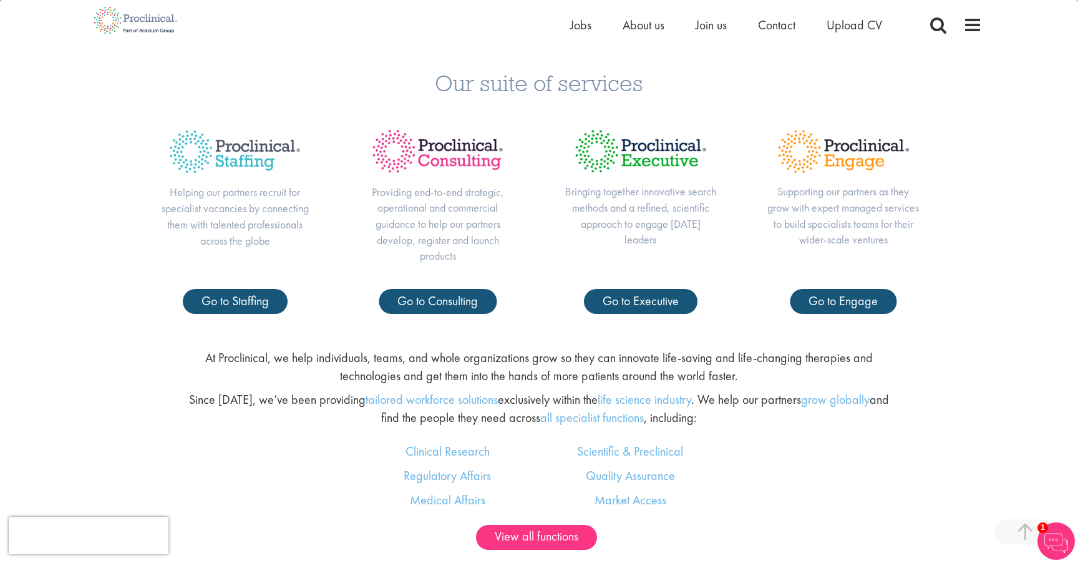
scroll to position [572, 0]
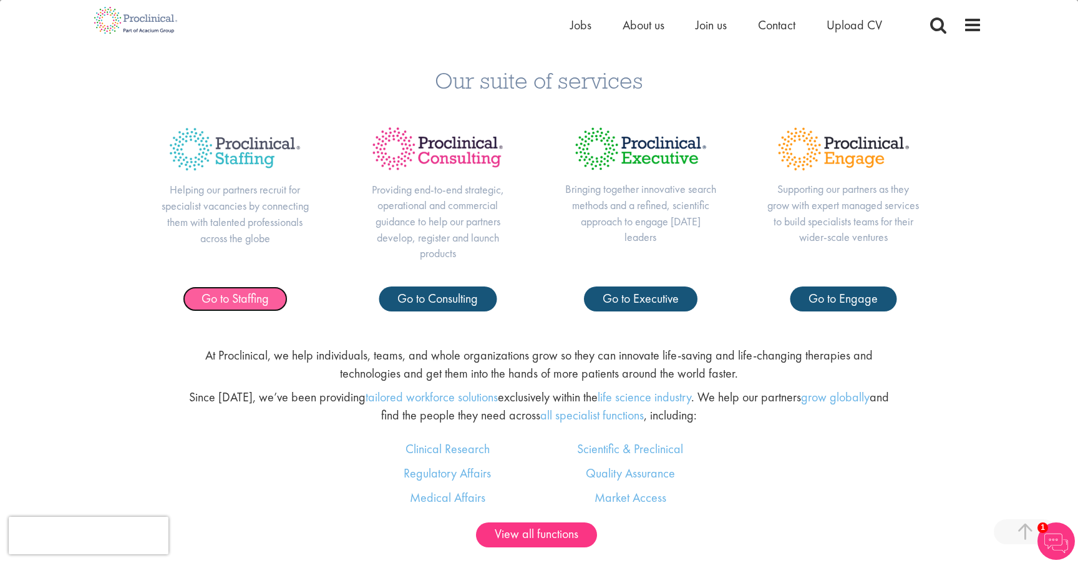
click at [238, 295] on span "Go to Staffing" at bounding box center [234, 298] width 67 height 16
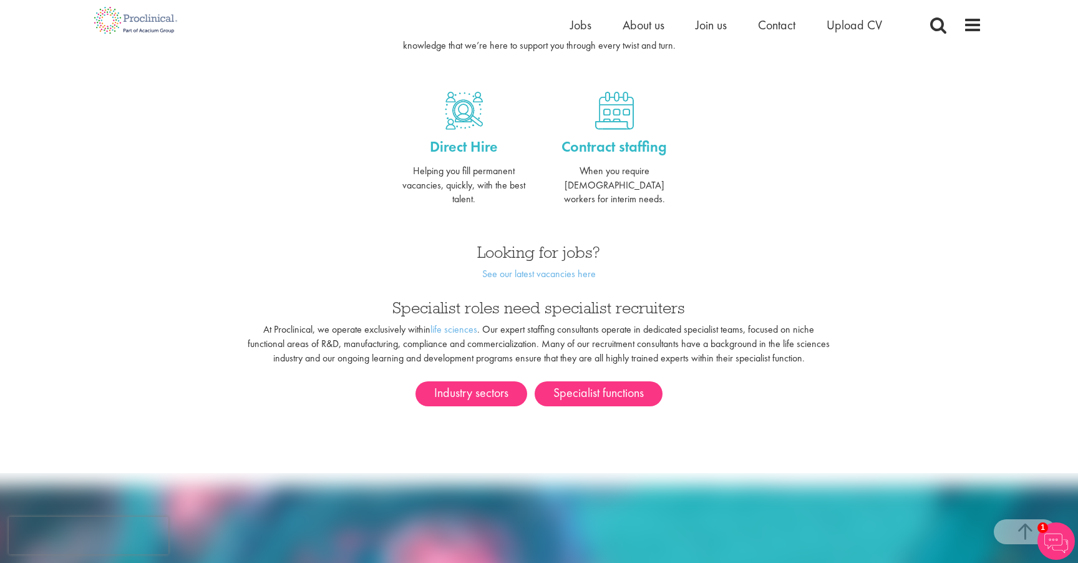
scroll to position [488, 0]
click at [632, 24] on span "About us" at bounding box center [643, 25] width 42 height 16
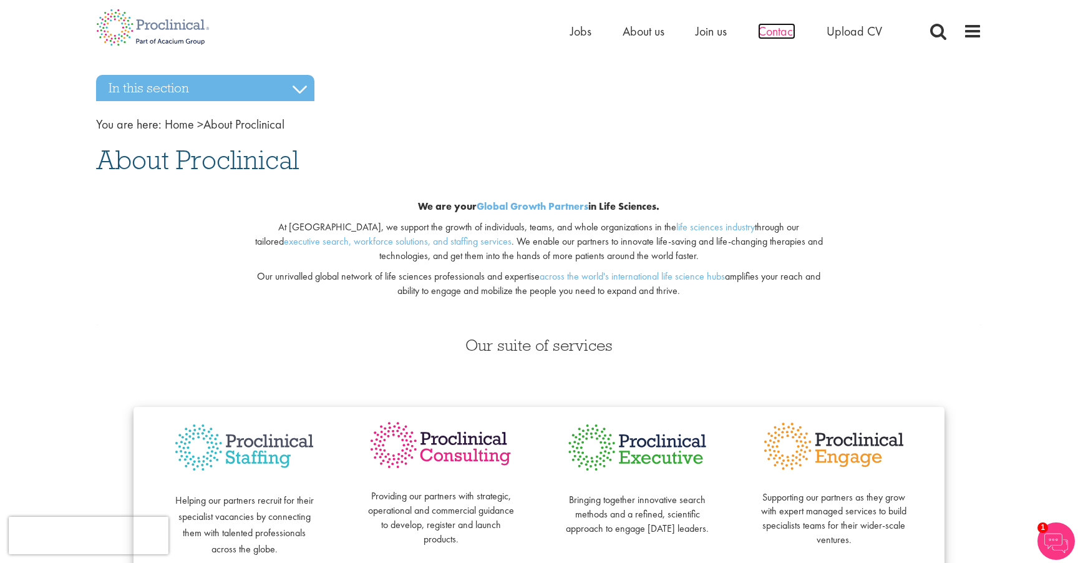
click at [779, 28] on span "Contact" at bounding box center [776, 31] width 37 height 16
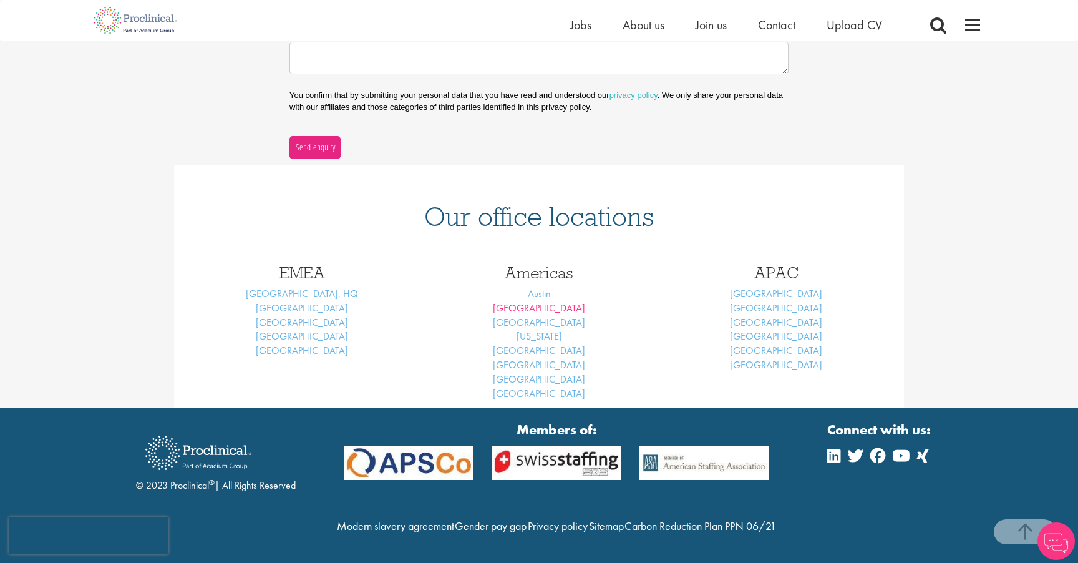
scroll to position [416, 0]
click at [290, 287] on link "[GEOGRAPHIC_DATA], HQ" at bounding box center [302, 293] width 112 height 13
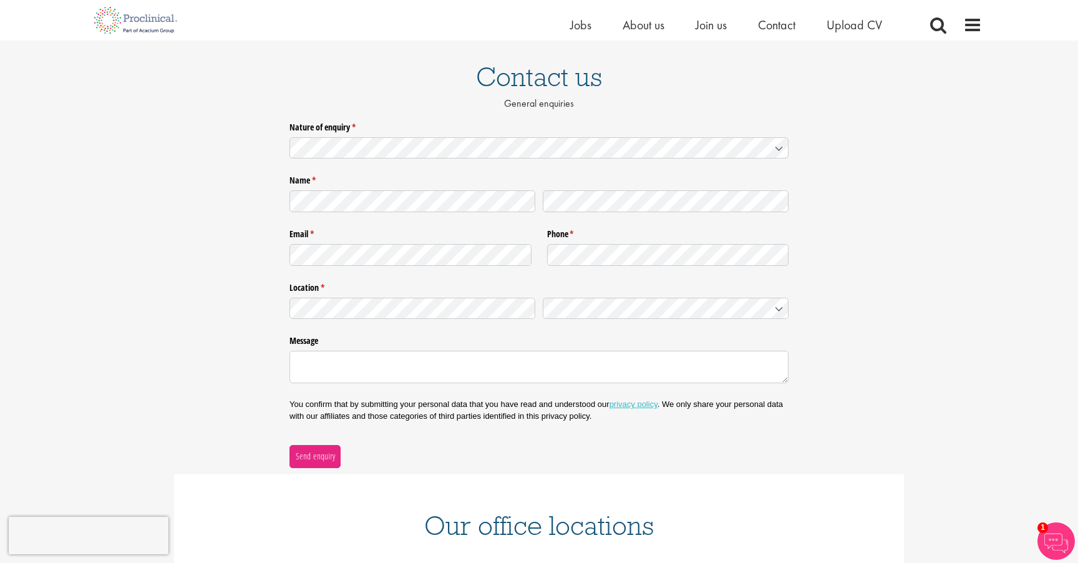
scroll to position [95, 0]
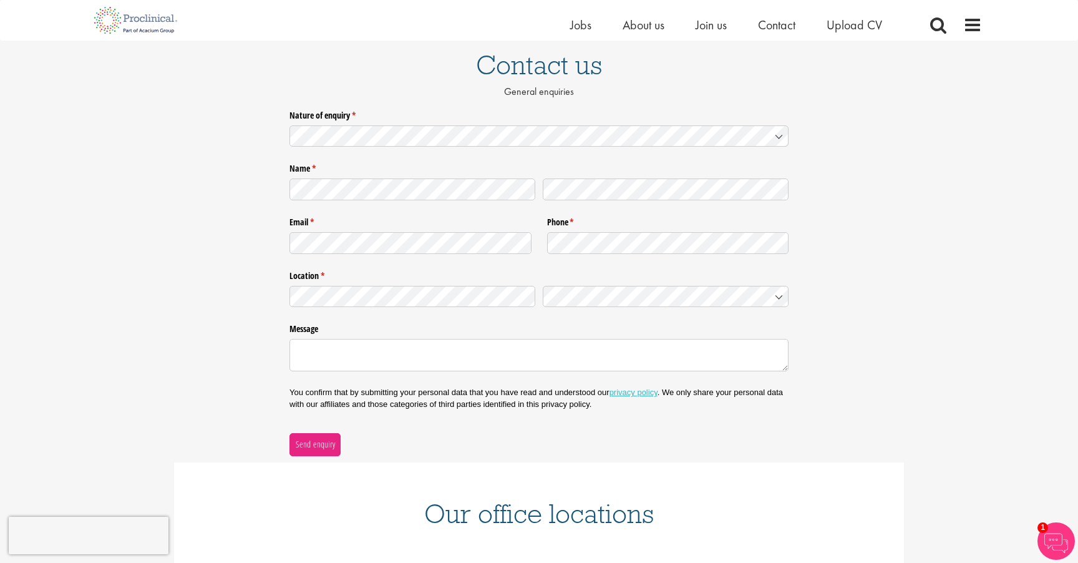
click at [828, 253] on div "Nature of enquiry * (required) Name * (required) Email * (required) Phone * (re…" at bounding box center [539, 280] width 1078 height 351
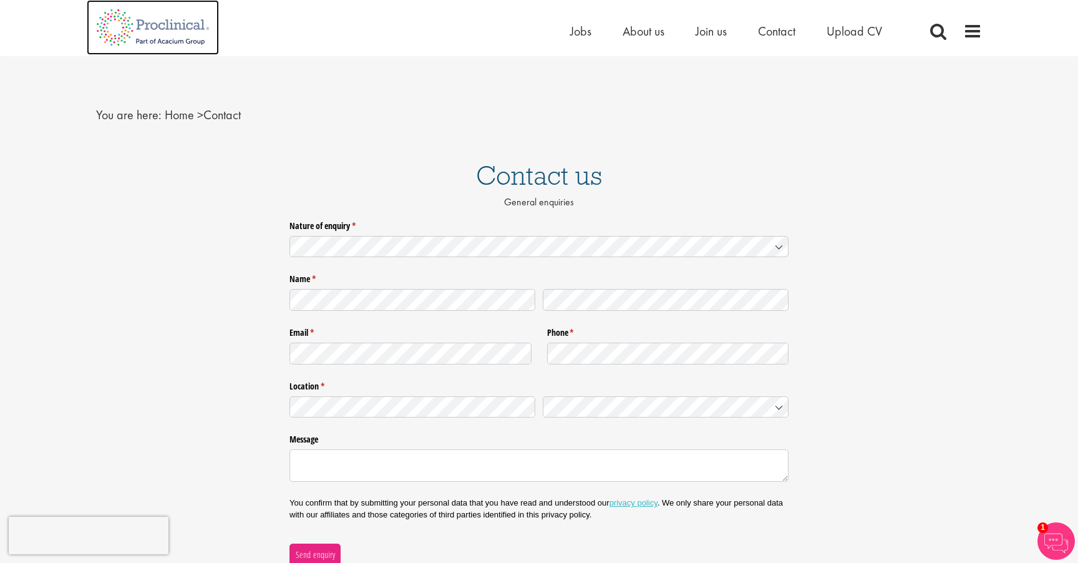
click at [166, 32] on img at bounding box center [153, 27] width 132 height 55
